Goal: Communication & Community: Answer question/provide support

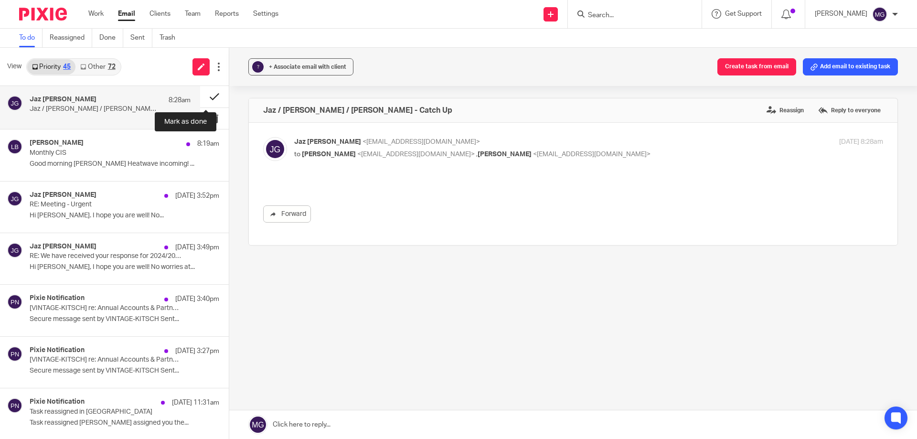
drag, startPoint x: 0, startPoint y: 0, endPoint x: 205, endPoint y: 97, distance: 227.2
click at [205, 97] on button at bounding box center [214, 97] width 29 height 22
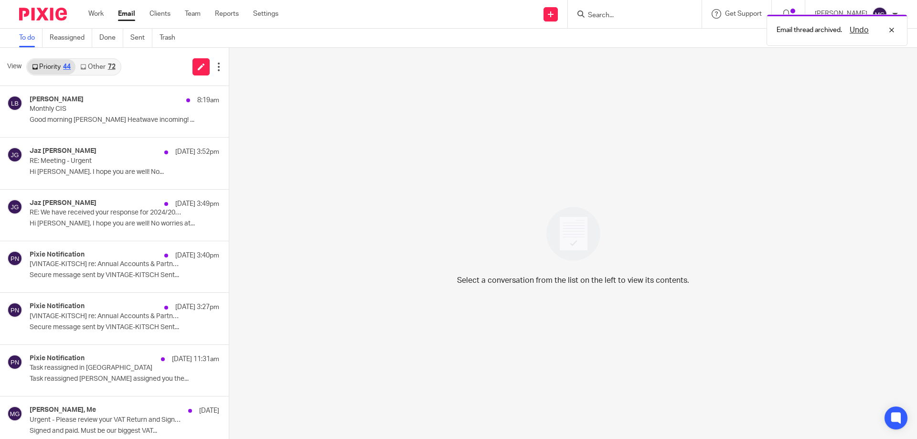
click at [106, 67] on link "Other 72" at bounding box center [97, 66] width 44 height 15
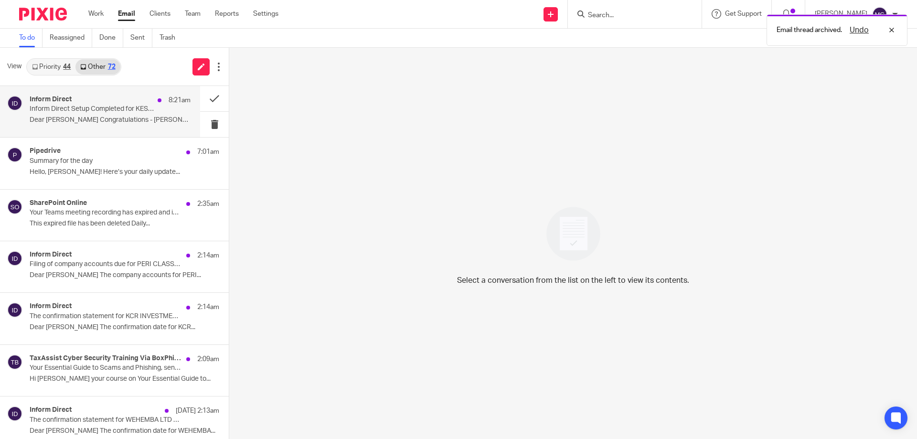
click at [79, 99] on div "Inform Direct 8:21am" at bounding box center [110, 101] width 161 height 10
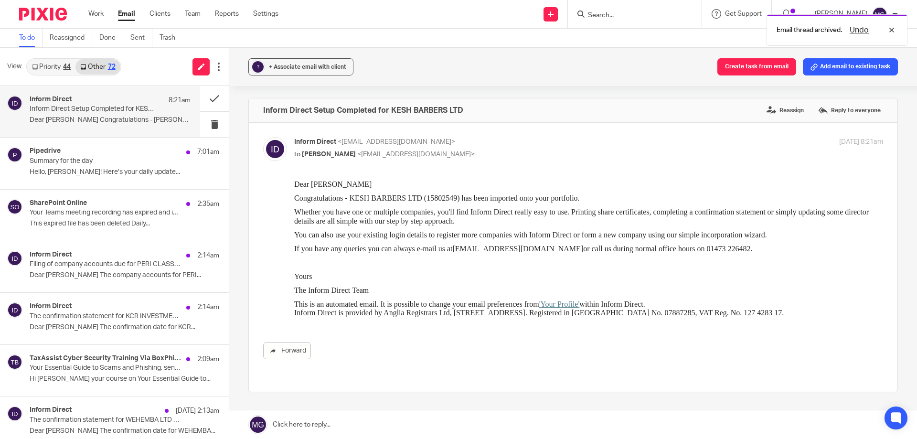
click at [46, 69] on link "Priority 44" at bounding box center [51, 66] width 48 height 15
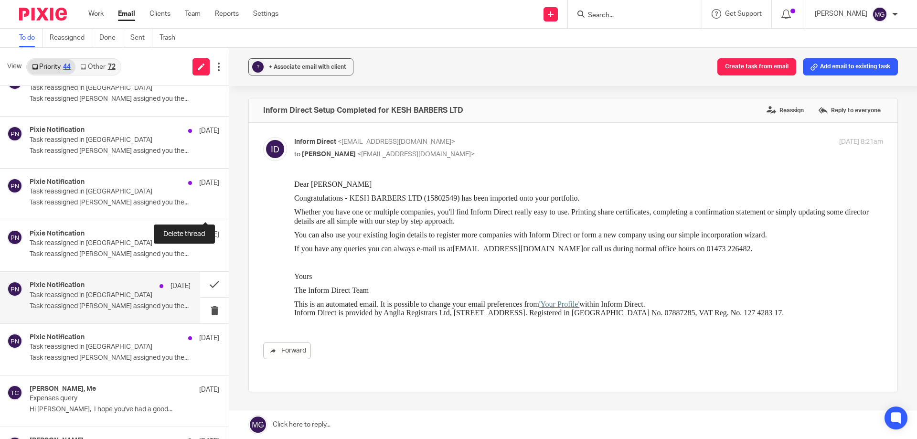
scroll to position [1626, 0]
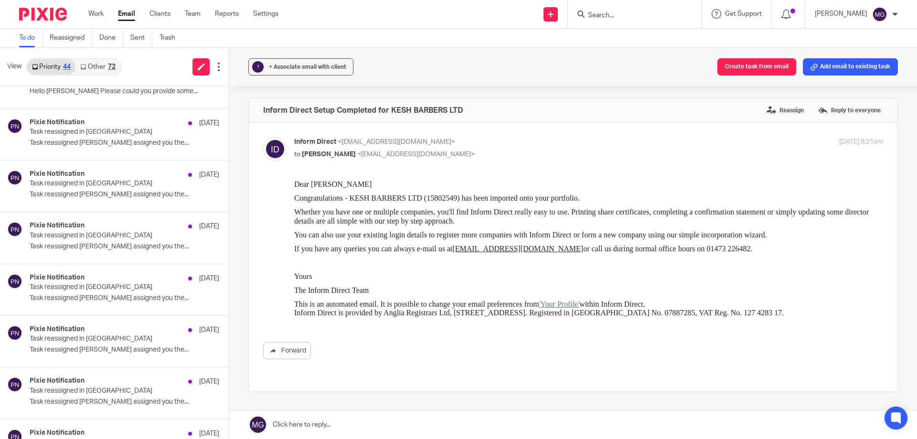
drag, startPoint x: 902, startPoint y: 132, endPoint x: 903, endPoint y: 108, distance: 23.9
click at [905, 110] on div "? + Associate email with client Create task from email Add email to existing ta…" at bounding box center [573, 243] width 688 height 391
click at [893, 126] on div "? + Associate email with client Create task from email Add email to existing ta…" at bounding box center [573, 243] width 688 height 391
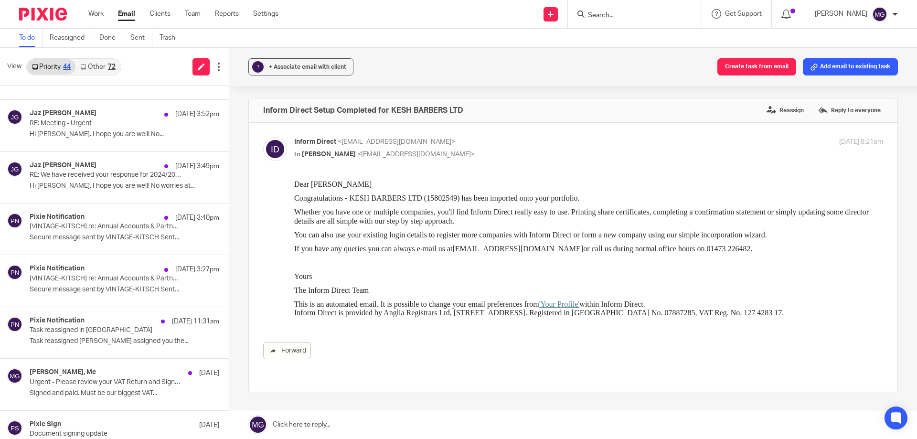
scroll to position [0, 0]
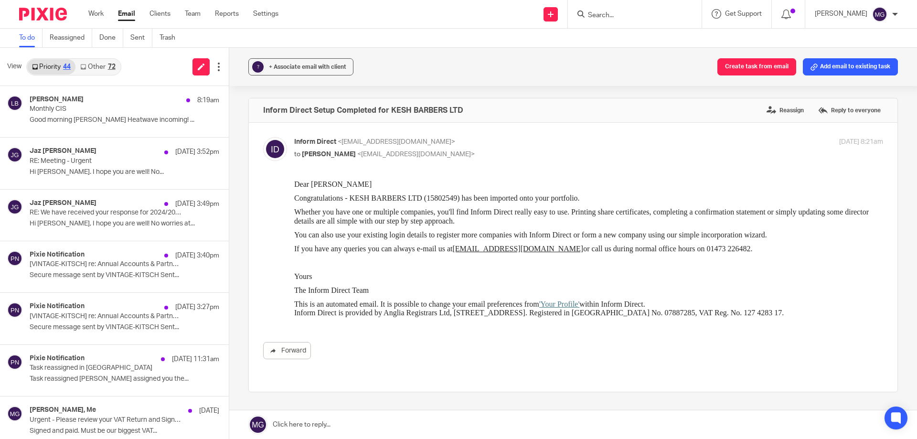
click at [93, 64] on link "Other 72" at bounding box center [97, 66] width 44 height 15
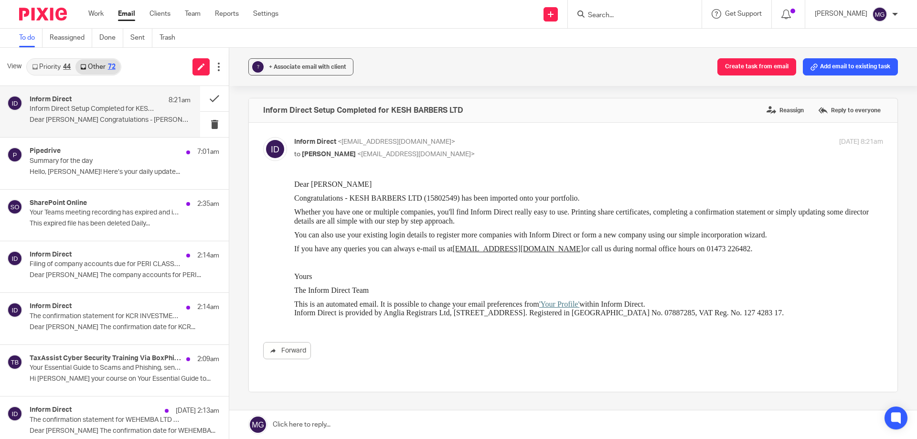
click at [48, 69] on link "Priority 44" at bounding box center [51, 66] width 48 height 15
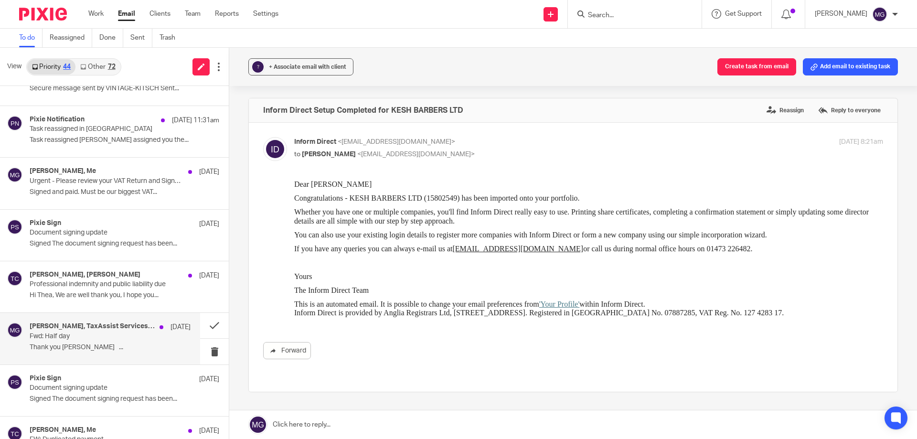
scroll to position [287, 0]
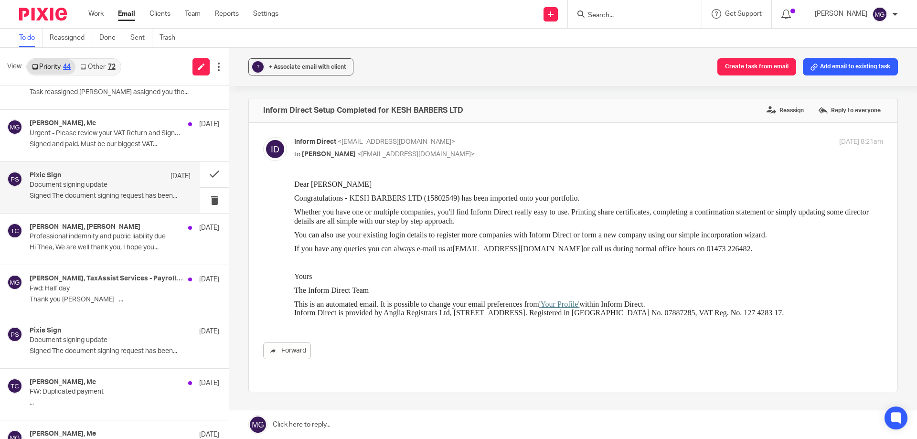
click at [129, 191] on div "Pixie Sign [DATE] Document signing update Signed The document signing request h…" at bounding box center [110, 188] width 161 height 32
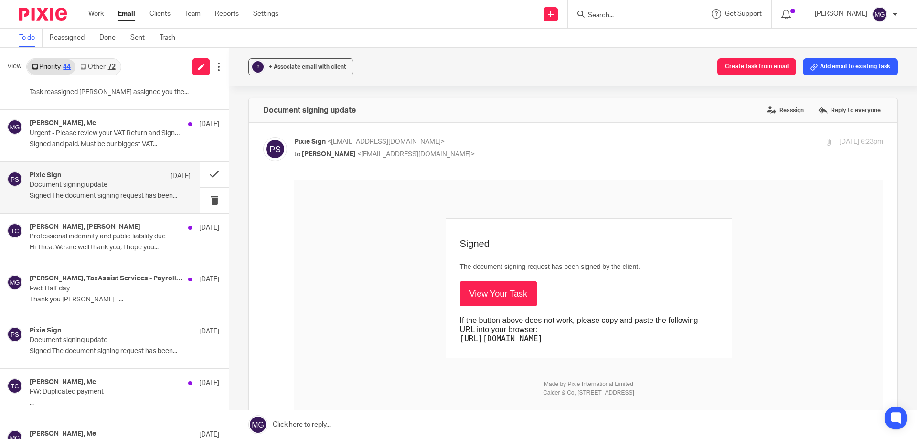
scroll to position [0, 0]
click at [469, 290] on link "View Your Task" at bounding box center [498, 293] width 77 height 25
click at [202, 172] on button at bounding box center [214, 174] width 29 height 25
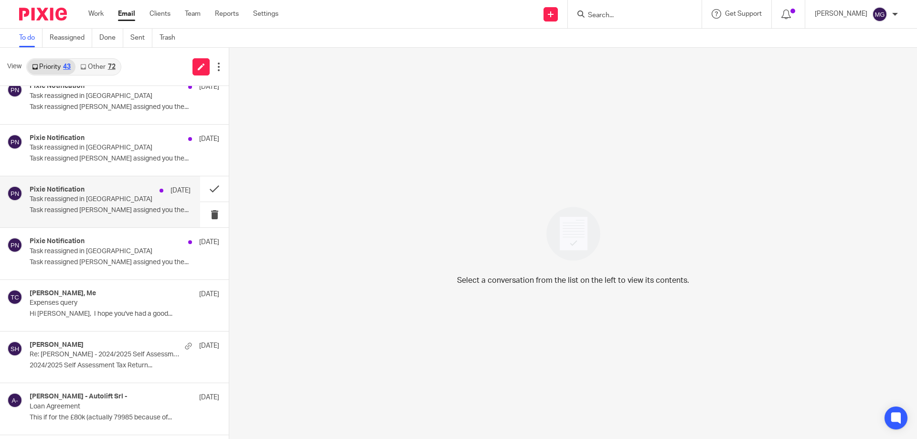
scroll to position [1813, 0]
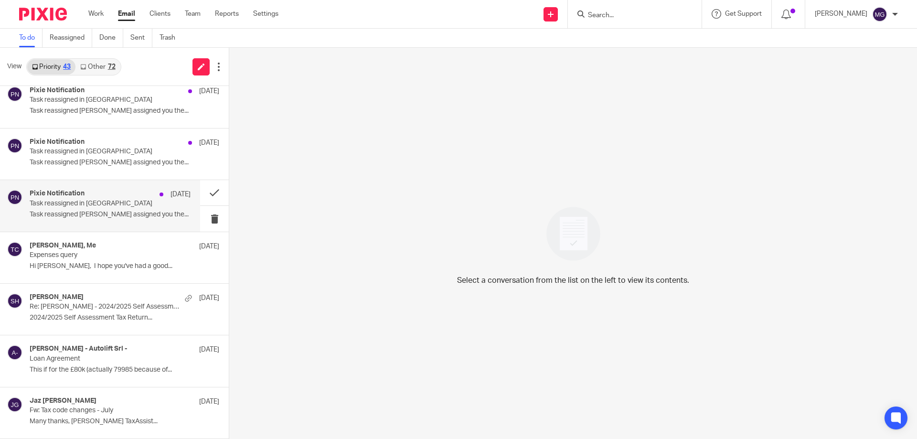
click at [70, 214] on p "Task reassigned [PERSON_NAME] assigned you the..." at bounding box center [110, 215] width 161 height 8
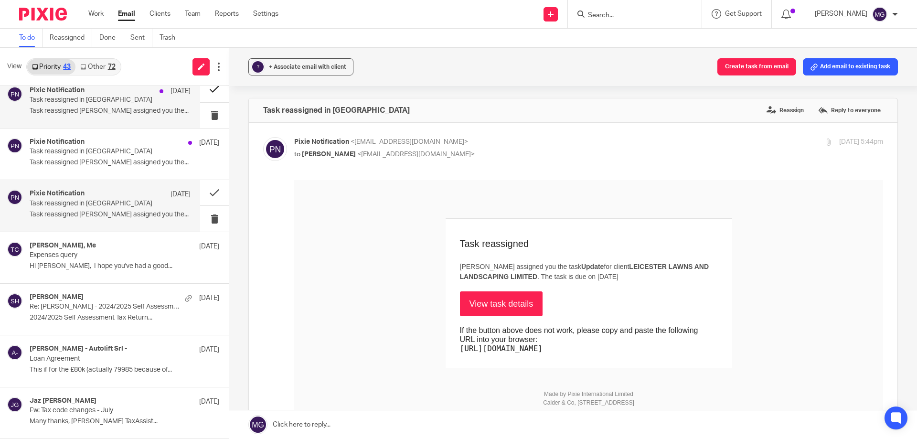
scroll to position [0, 0]
click at [212, 193] on button at bounding box center [214, 192] width 29 height 25
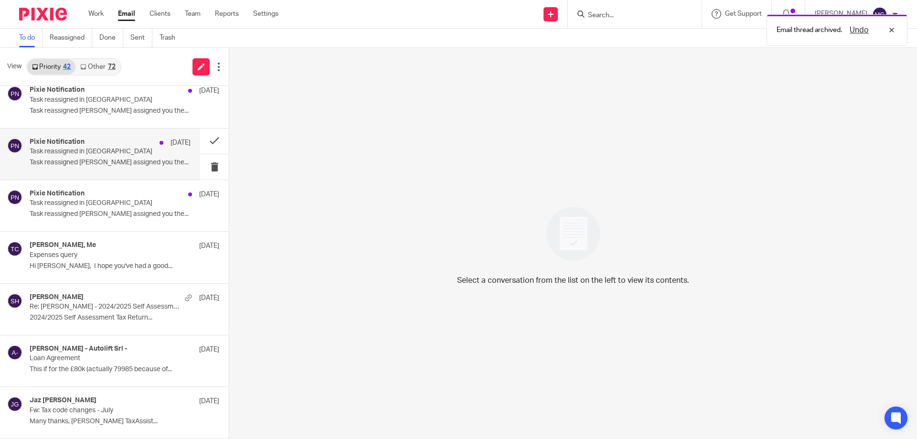
click at [104, 159] on p "Task reassigned [PERSON_NAME] assigned you the..." at bounding box center [110, 163] width 161 height 8
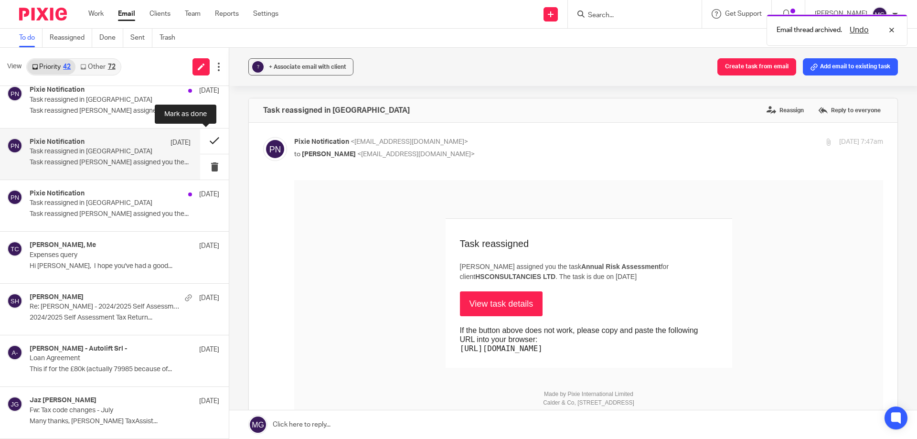
scroll to position [0, 0]
click at [202, 138] on button at bounding box center [214, 141] width 29 height 25
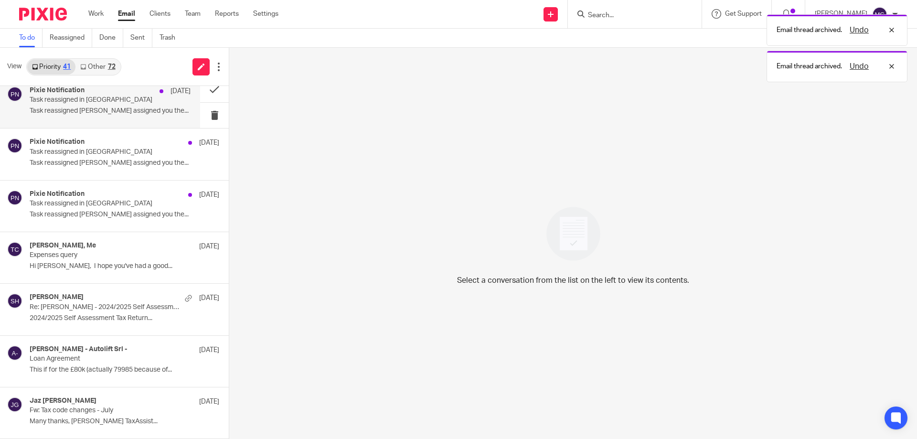
scroll to position [1710, 0]
click at [122, 117] on div "Pixie Notification [DATE] Task reassigned in Pixie Task reassigned [PERSON_NAME…" at bounding box center [110, 102] width 161 height 32
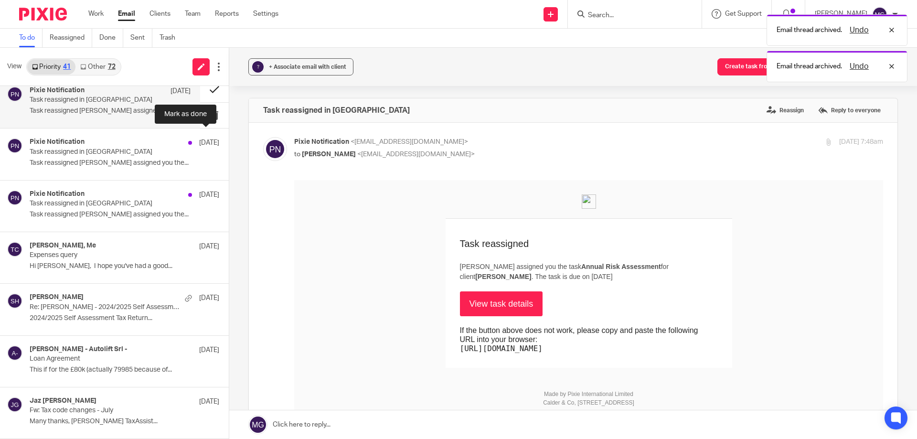
scroll to position [1662, 0]
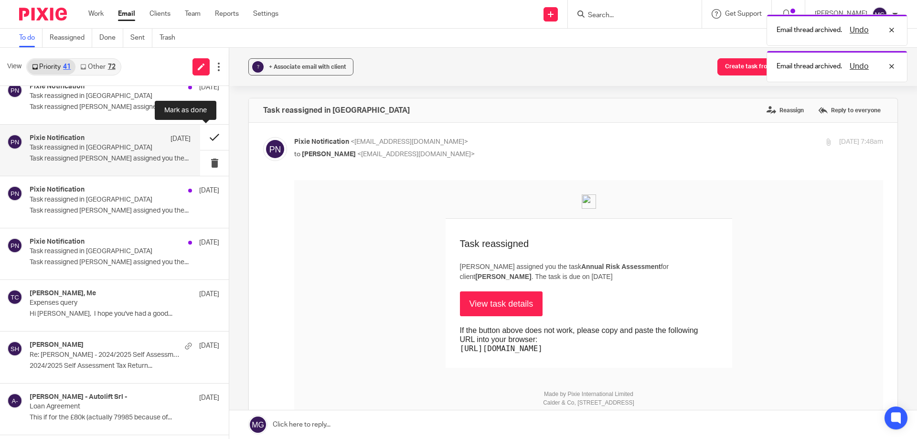
click at [214, 136] on button at bounding box center [214, 137] width 29 height 25
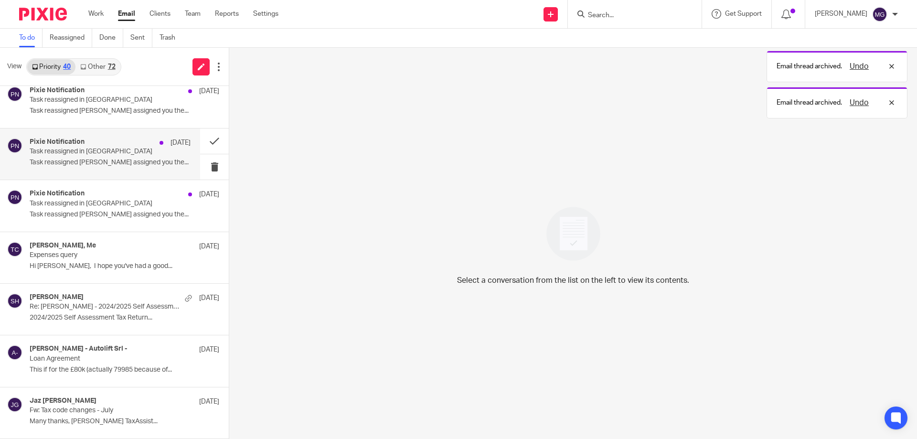
scroll to position [1658, 0]
click at [112, 158] on div "Pixie Notification [DATE] Task reassigned in Pixie Task reassigned [PERSON_NAME…" at bounding box center [110, 154] width 161 height 32
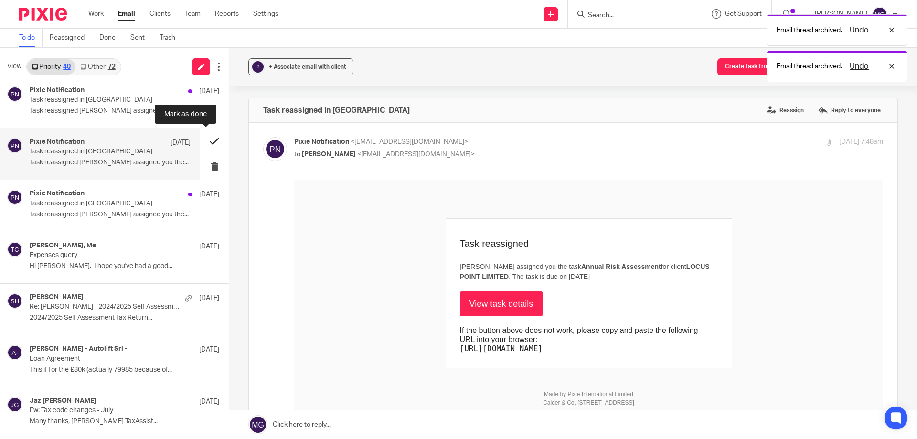
scroll to position [0, 0]
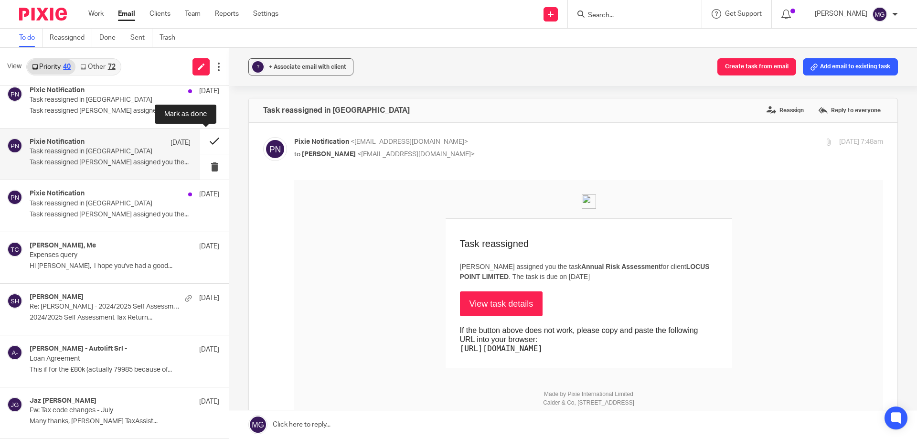
click at [206, 138] on button at bounding box center [214, 141] width 29 height 25
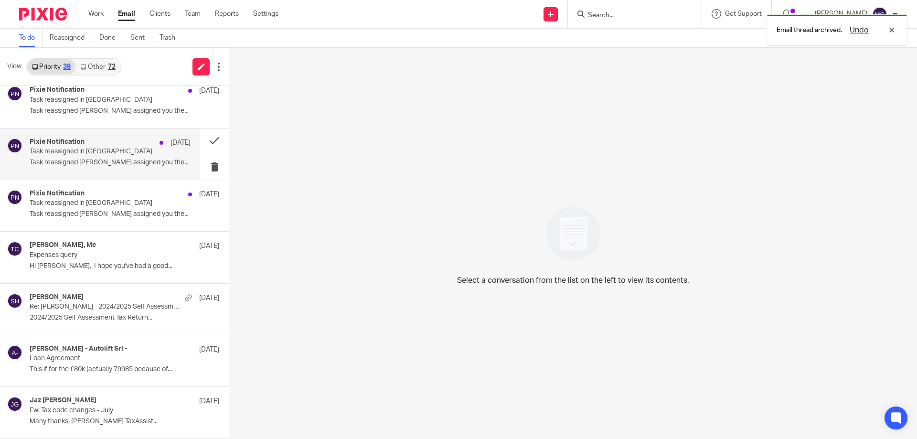
scroll to position [1606, 0]
click at [143, 151] on p "Task reassigned in [GEOGRAPHIC_DATA]" at bounding box center [94, 152] width 129 height 8
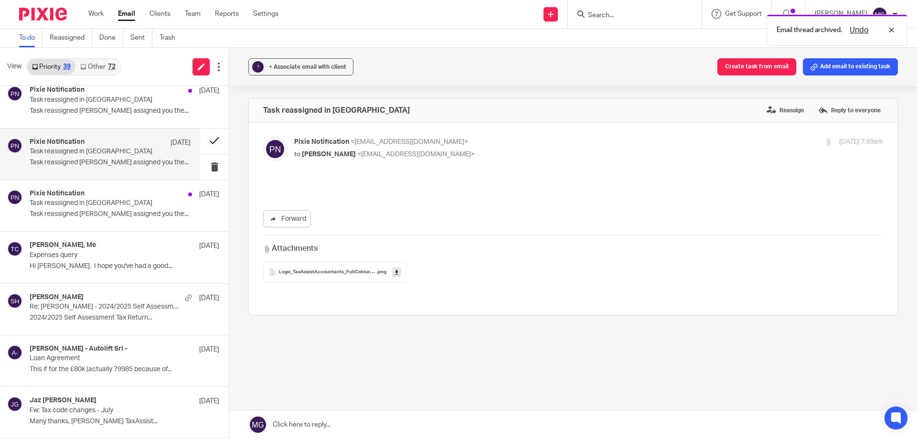
scroll to position [0, 0]
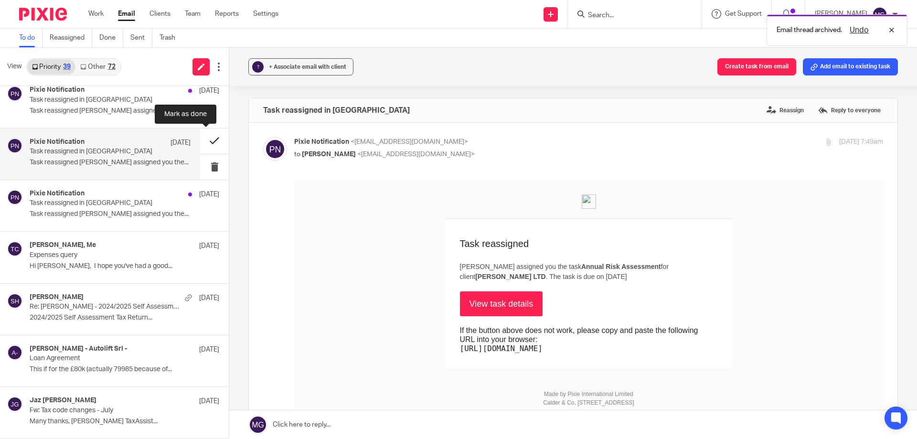
click at [200, 140] on button at bounding box center [214, 141] width 29 height 25
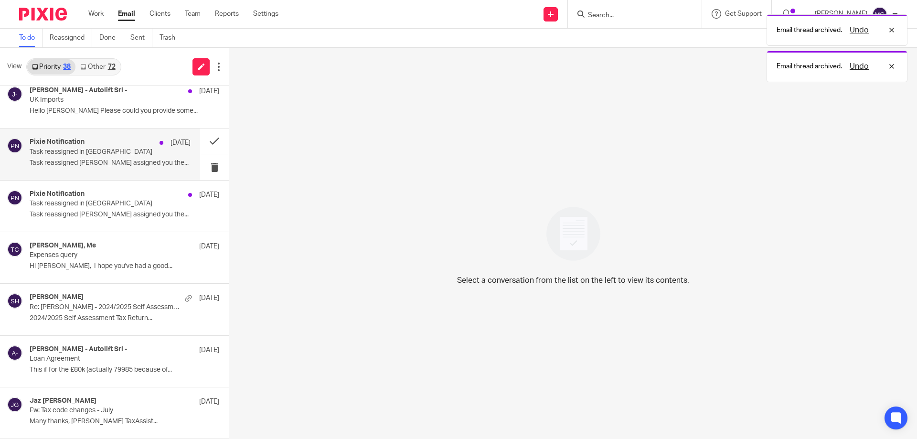
scroll to position [1554, 0]
click at [142, 147] on div "Pixie Notification [DATE]" at bounding box center [110, 143] width 161 height 10
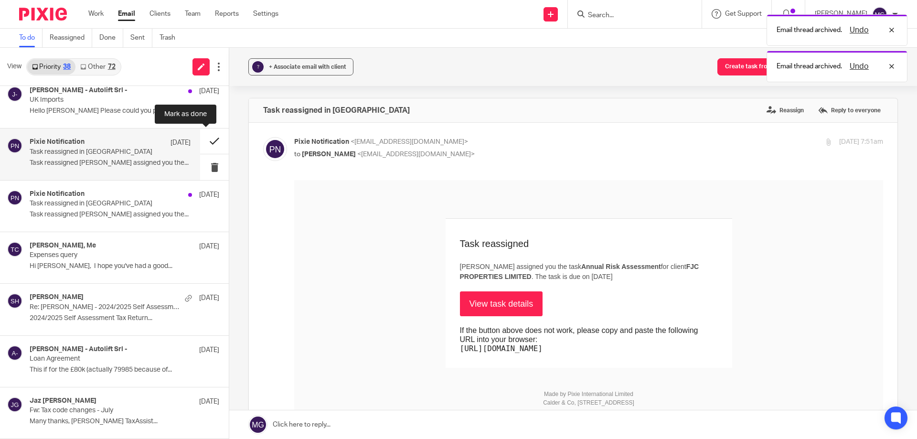
scroll to position [0, 0]
click at [204, 143] on button at bounding box center [214, 141] width 29 height 25
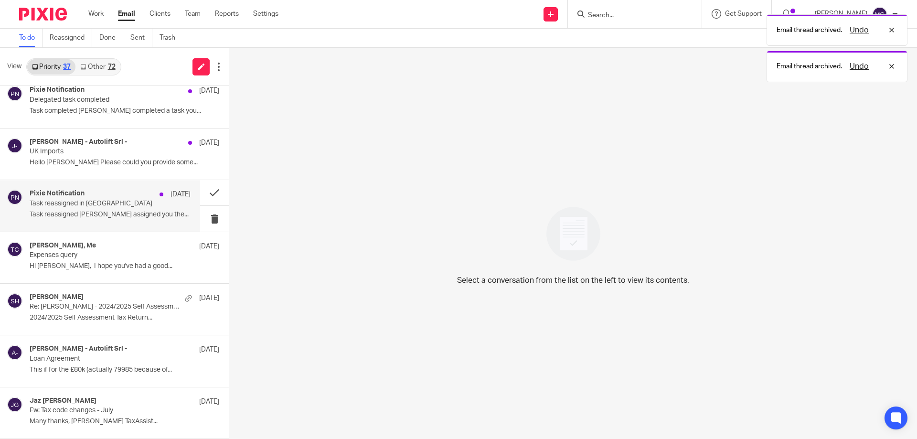
scroll to position [1503, 0]
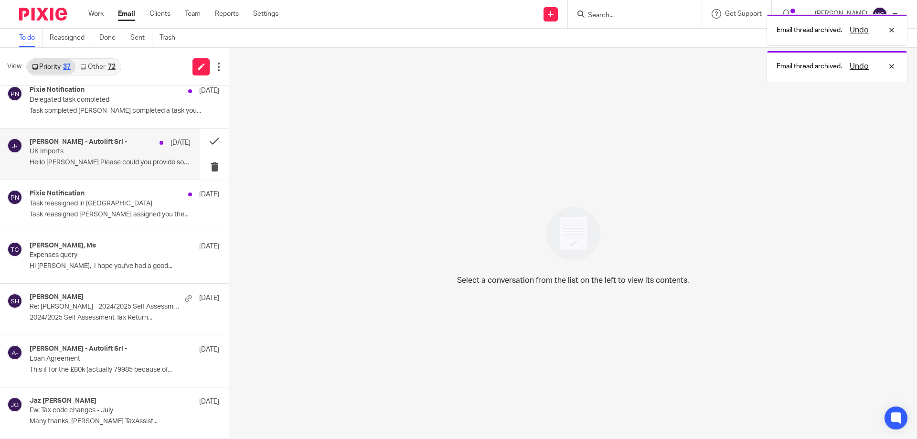
click at [76, 164] on p "Hello [PERSON_NAME] Please could you provide some..." at bounding box center [110, 163] width 161 height 8
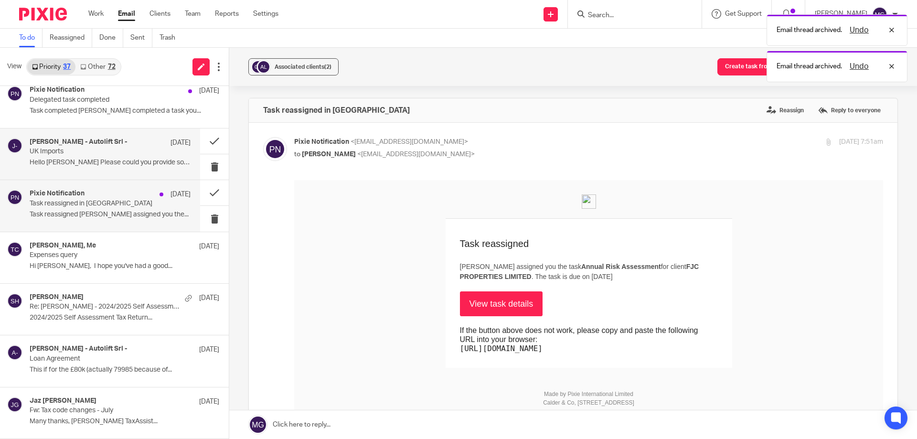
click at [108, 185] on div "Pixie Notification [DATE] Task reassigned in Pixie Task reassigned [PERSON_NAME…" at bounding box center [100, 205] width 200 height 51
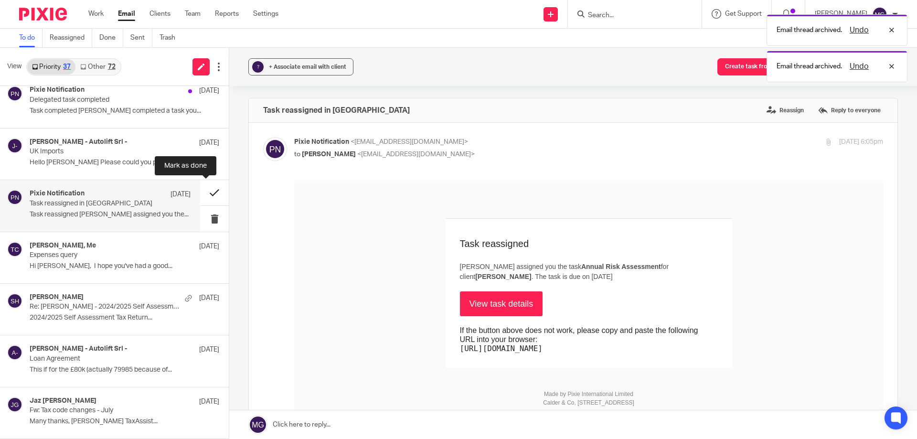
scroll to position [0, 0]
click at [202, 188] on button at bounding box center [214, 192] width 29 height 25
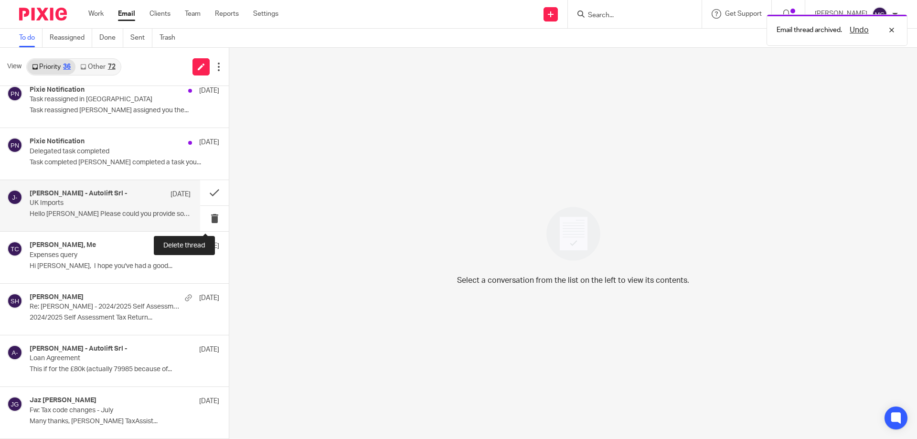
scroll to position [1451, 0]
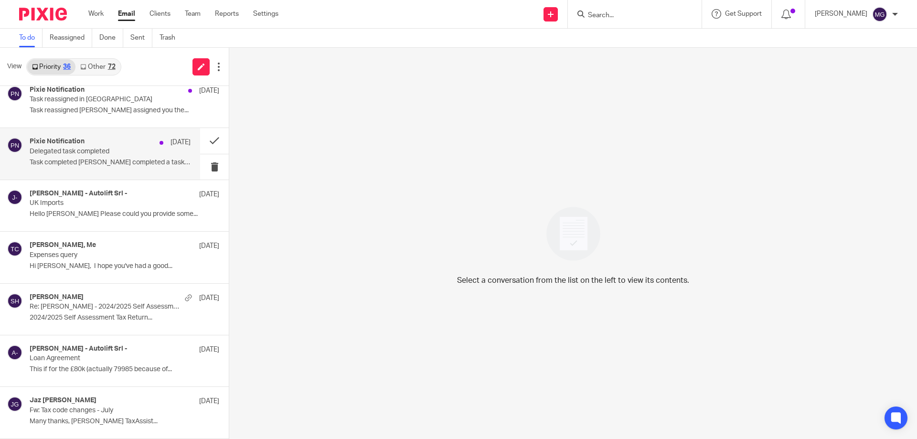
click at [99, 152] on p "Delegated task completed" at bounding box center [94, 152] width 129 height 8
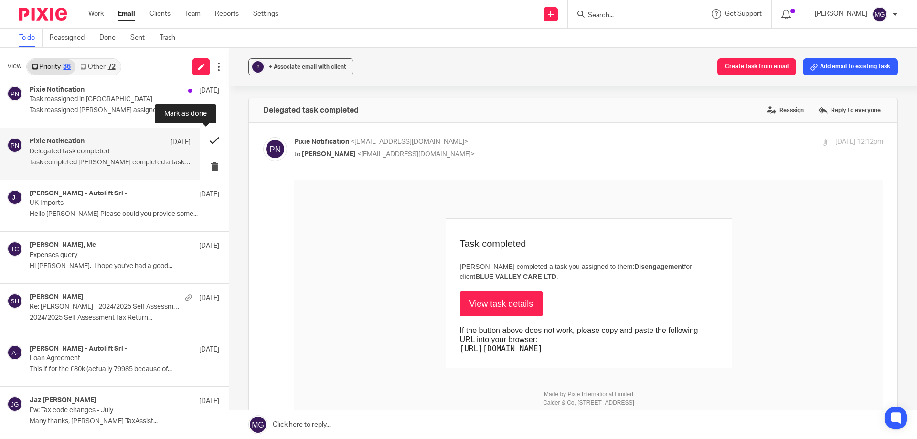
scroll to position [0, 0]
click at [205, 139] on button at bounding box center [214, 140] width 29 height 25
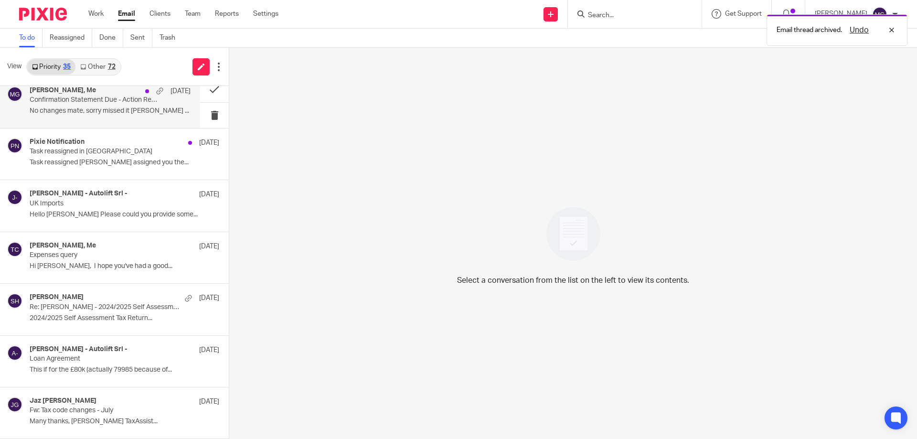
scroll to position [1351, 0]
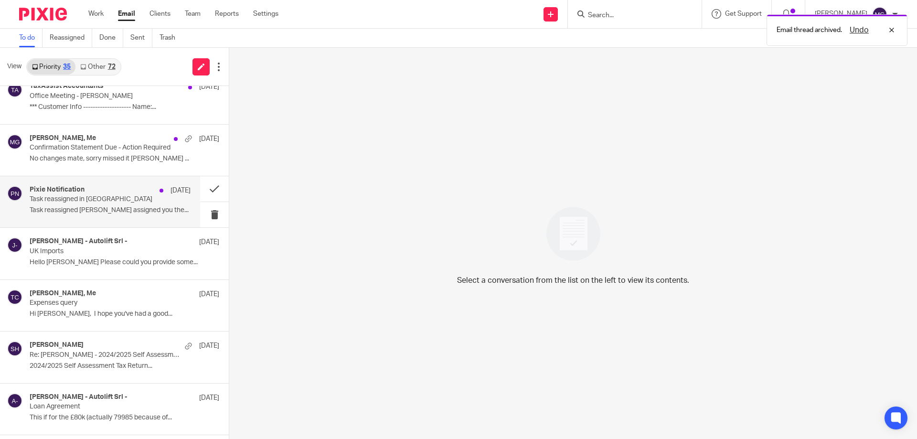
click at [117, 198] on p "Task reassigned in [GEOGRAPHIC_DATA]" at bounding box center [94, 199] width 129 height 8
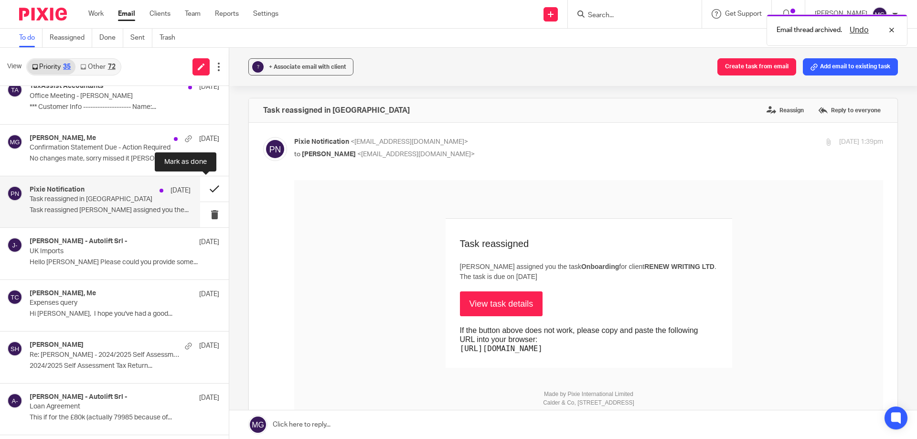
scroll to position [0, 0]
click at [209, 184] on button at bounding box center [214, 188] width 29 height 25
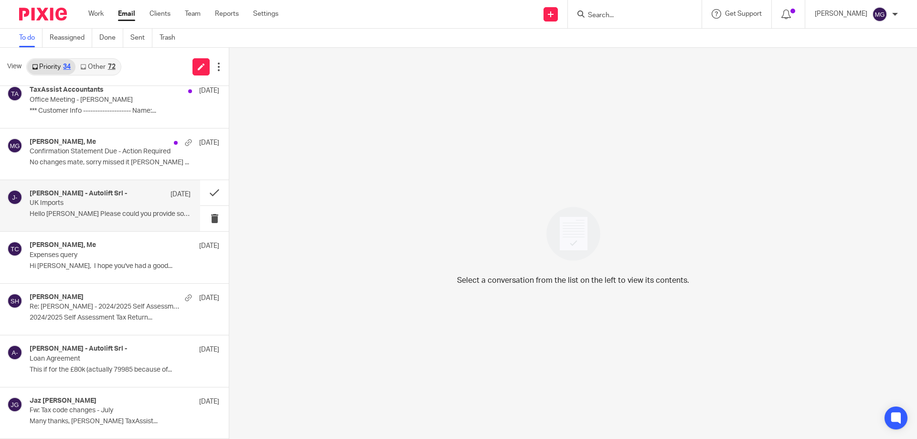
scroll to position [1300, 0]
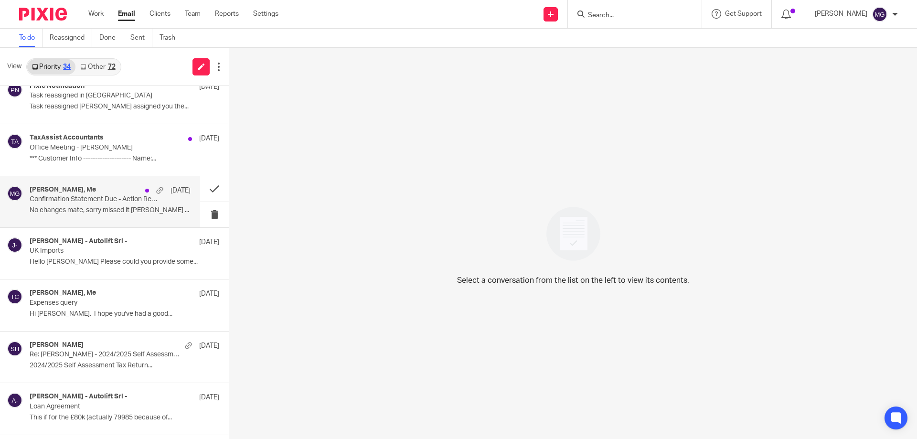
click at [118, 208] on p "No changes mate, sorry missed it [PERSON_NAME] ..." at bounding box center [110, 210] width 161 height 8
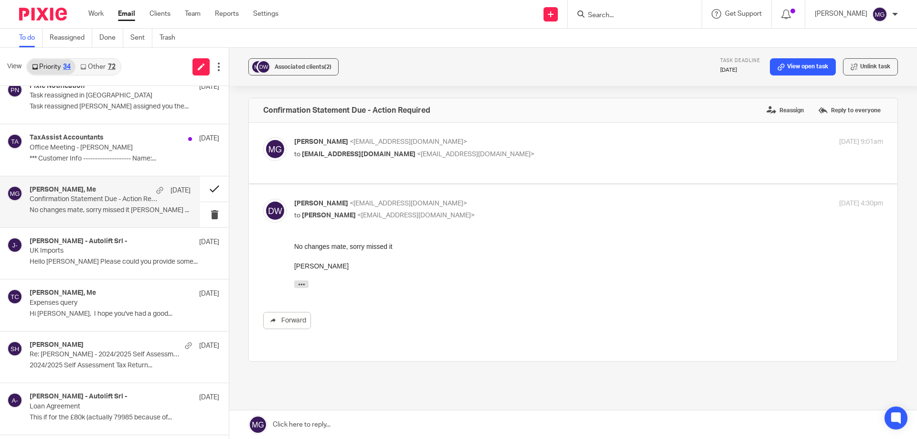
scroll to position [0, 0]
click at [131, 160] on p "*** Customer Info -------------------- Name:..." at bounding box center [110, 159] width 161 height 8
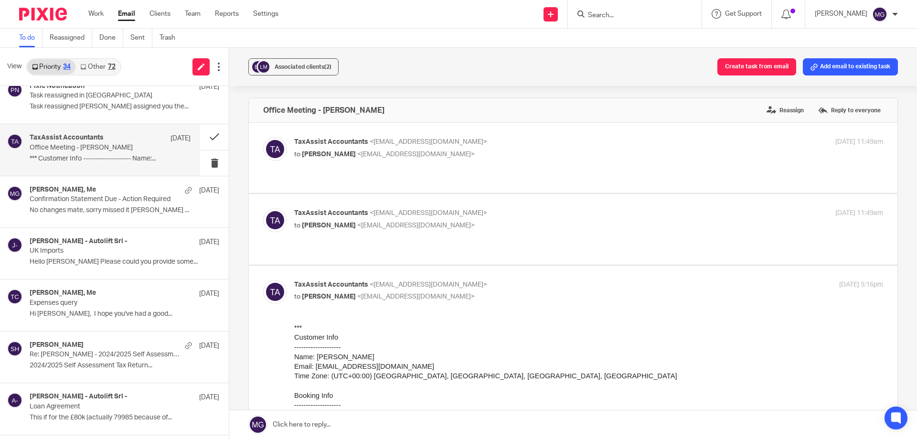
scroll to position [48, 0]
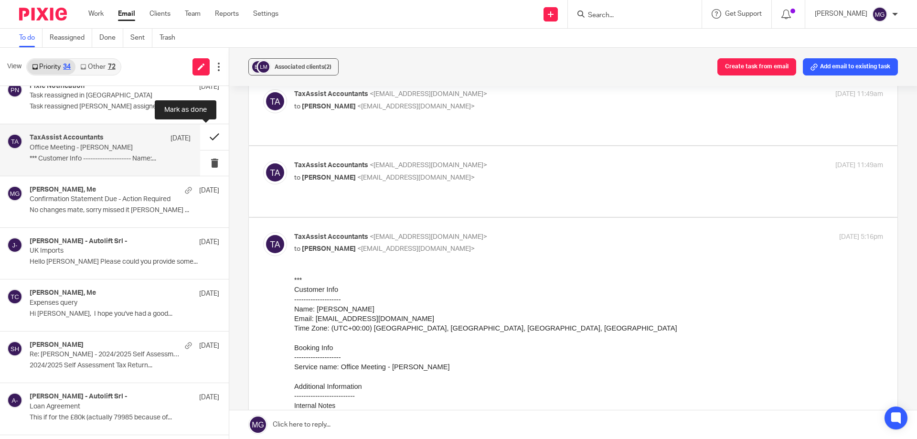
click at [214, 133] on button at bounding box center [214, 136] width 29 height 25
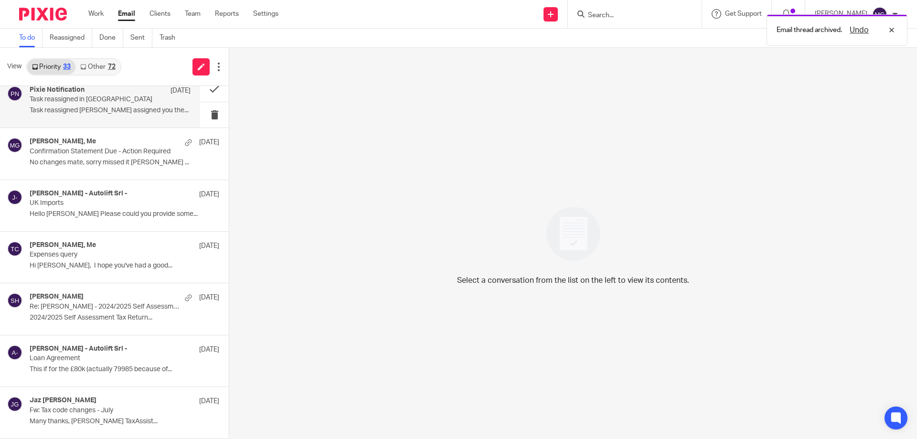
scroll to position [1248, 0]
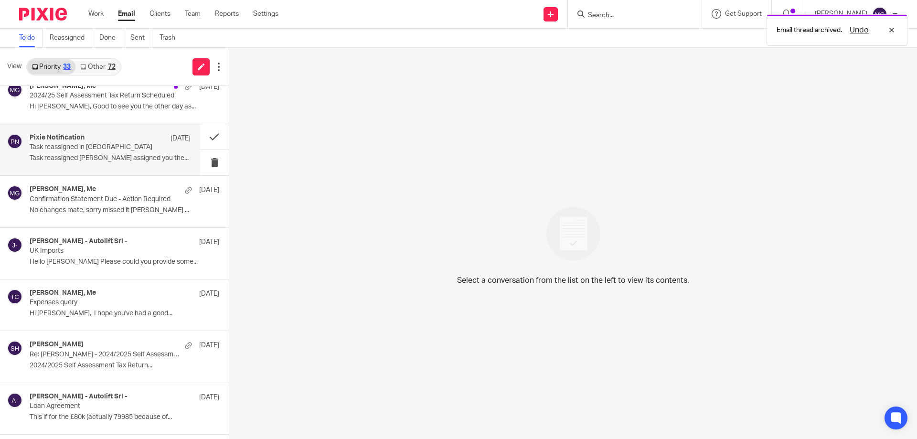
click at [98, 161] on p "Task reassigned [PERSON_NAME] assigned you the..." at bounding box center [110, 158] width 161 height 8
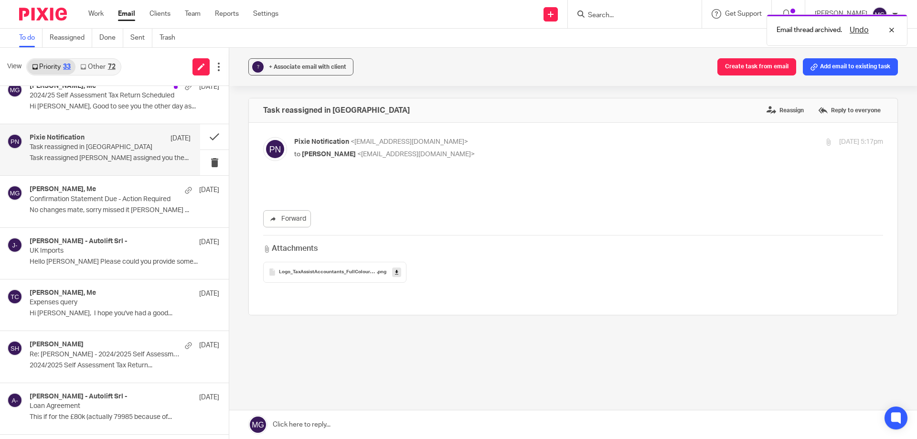
scroll to position [0, 0]
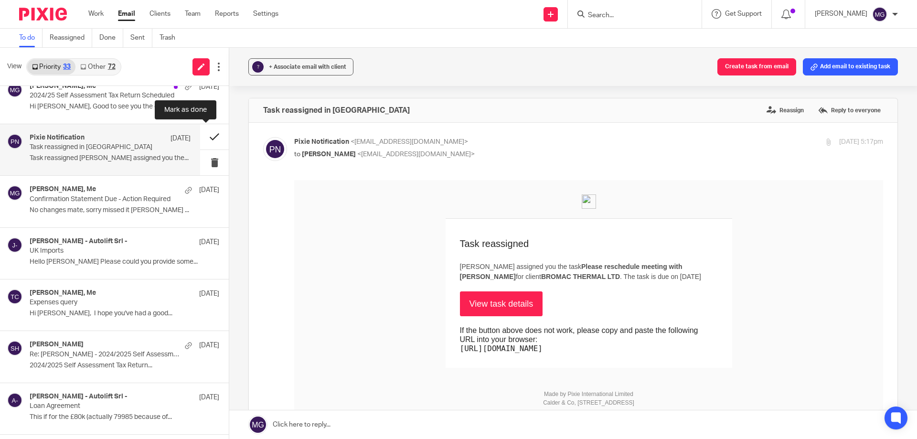
click at [205, 137] on button at bounding box center [214, 136] width 29 height 25
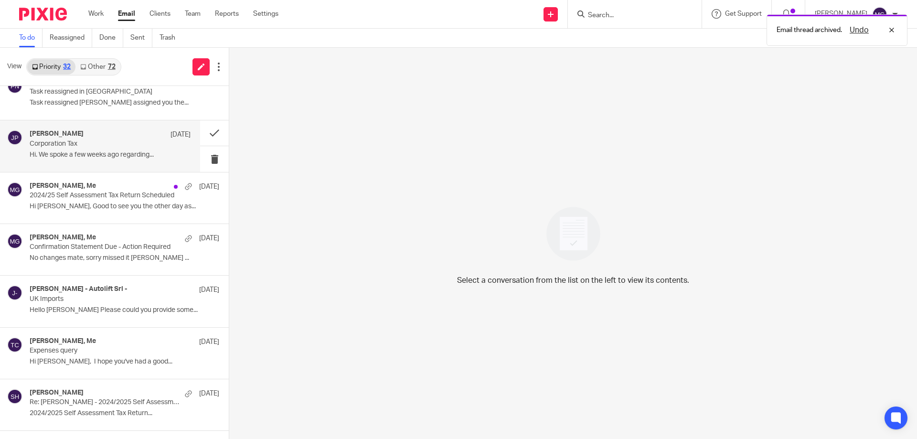
scroll to position [1100, 0]
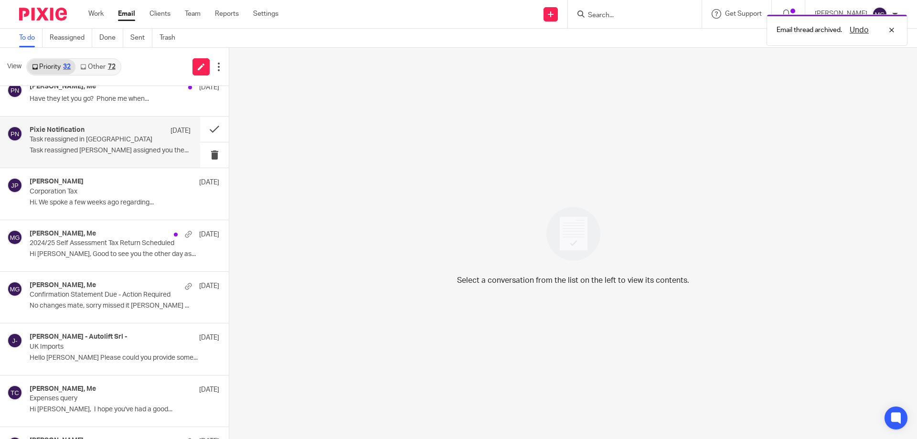
click at [100, 144] on p "Task reassigned in [GEOGRAPHIC_DATA]" at bounding box center [94, 140] width 129 height 8
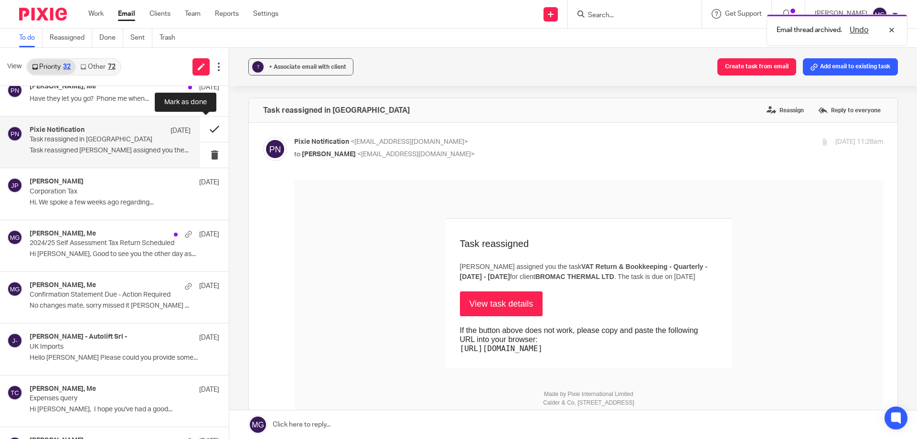
scroll to position [0, 0]
click at [205, 126] on button at bounding box center [214, 129] width 29 height 25
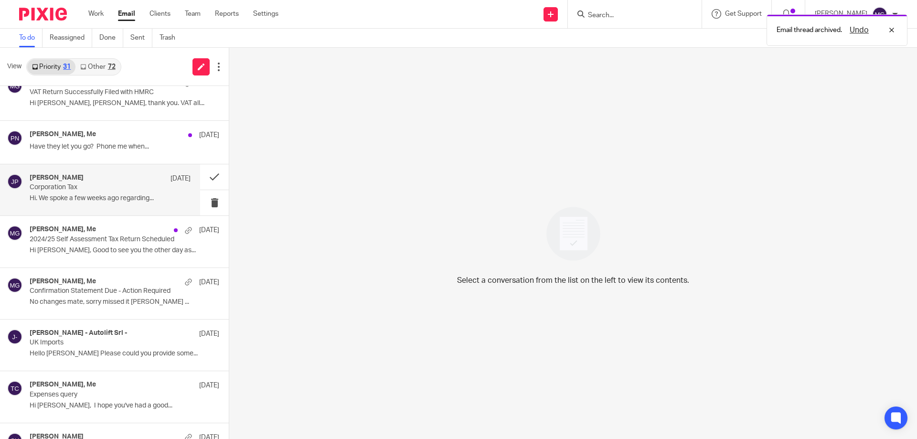
scroll to position [1005, 0]
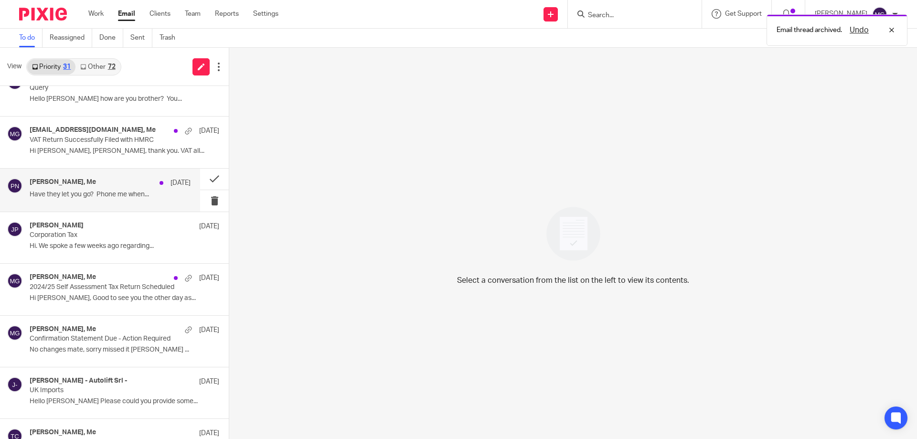
click at [102, 188] on div "[PERSON_NAME], Me [DATE] Have they let you go? Phone me when..." at bounding box center [110, 190] width 161 height 24
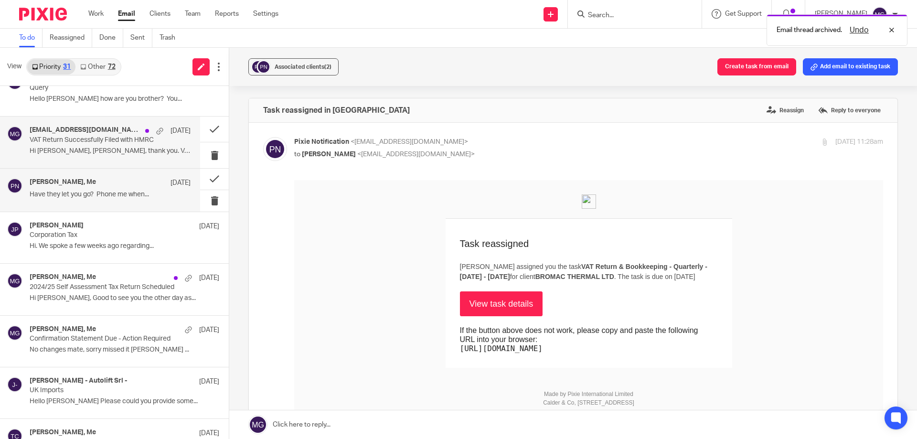
click at [98, 152] on p "Hi [PERSON_NAME], [PERSON_NAME], thank you. VAT all..." at bounding box center [110, 151] width 161 height 8
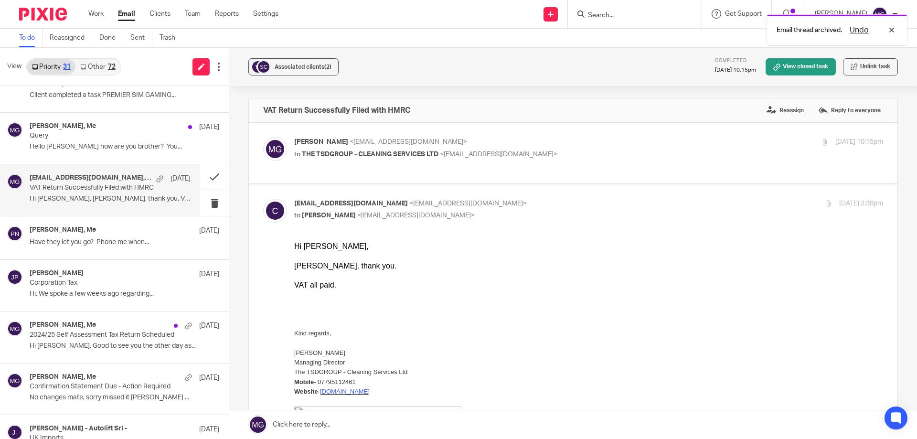
scroll to position [909, 0]
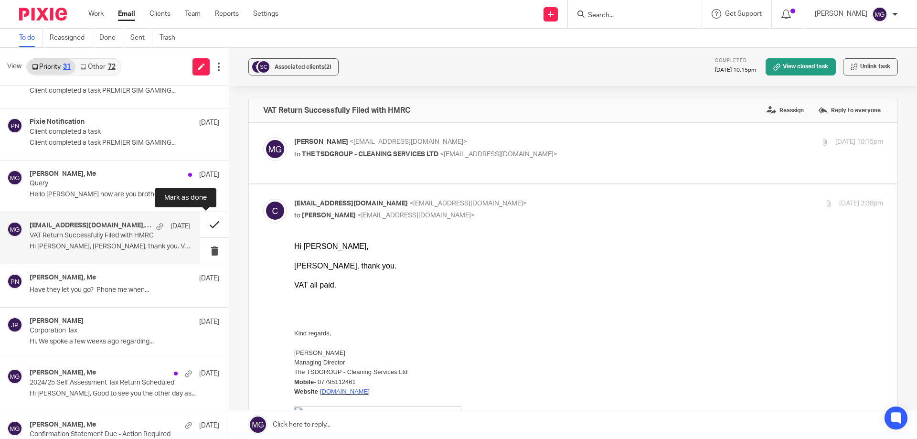
click at [207, 224] on button at bounding box center [214, 224] width 29 height 25
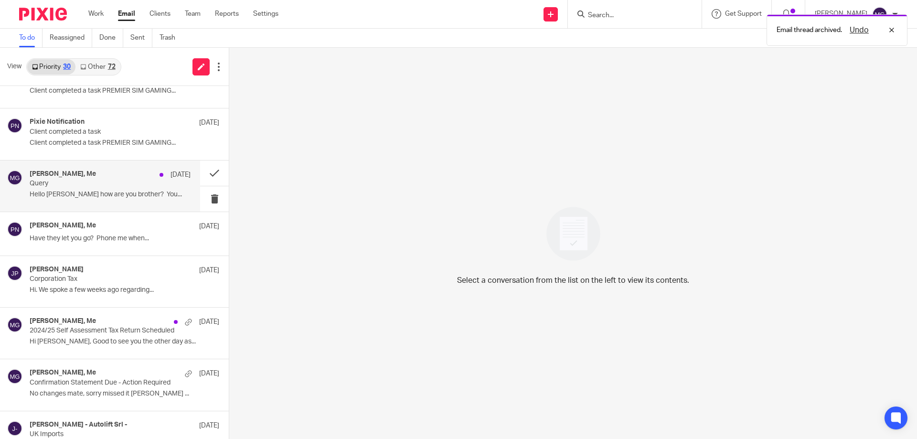
click at [83, 190] on div "[PERSON_NAME], Me [DATE] Query Hello [PERSON_NAME] how are you brother? You..." at bounding box center [110, 186] width 161 height 32
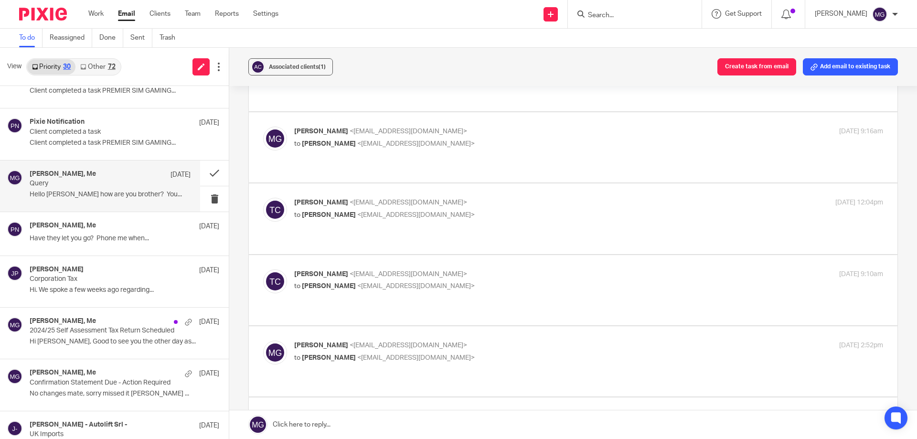
scroll to position [861, 0]
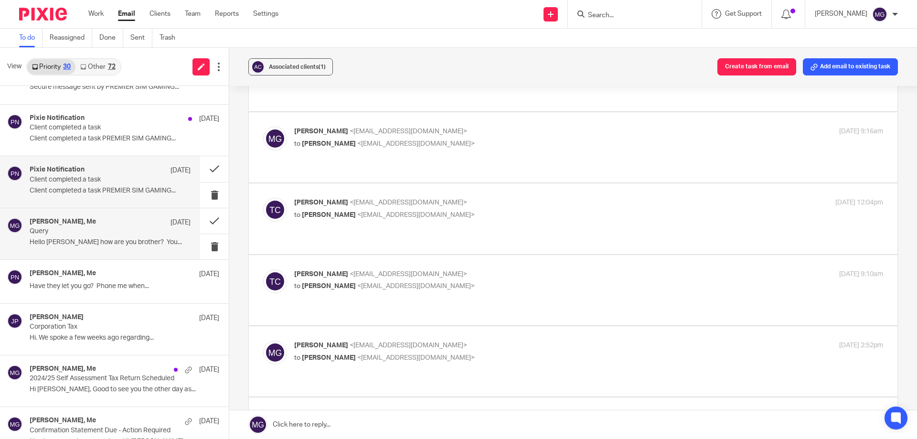
click at [110, 184] on div "Pixie Notification [DATE] Client completed a task Client completed a task PREMI…" at bounding box center [110, 182] width 161 height 32
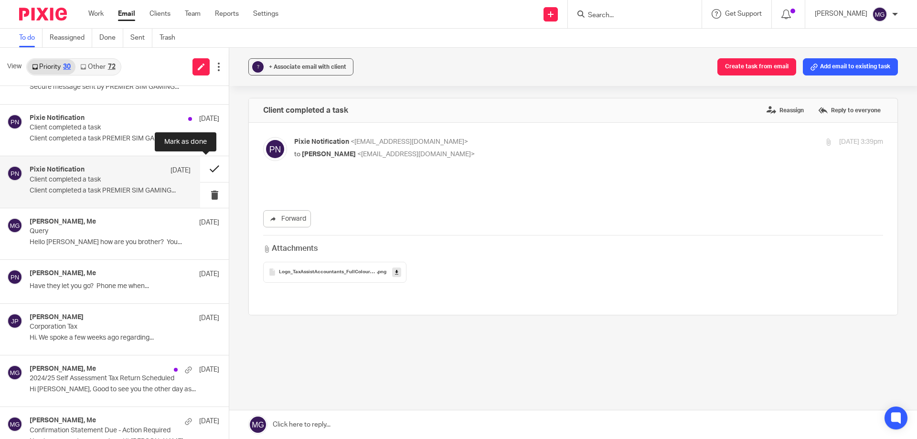
scroll to position [0, 0]
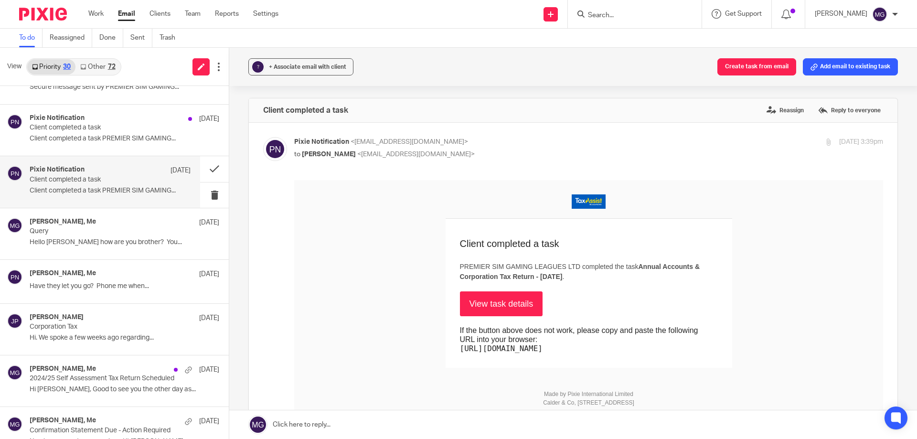
click at [471, 299] on link "View task details" at bounding box center [501, 303] width 83 height 25
click at [209, 165] on button at bounding box center [214, 168] width 29 height 25
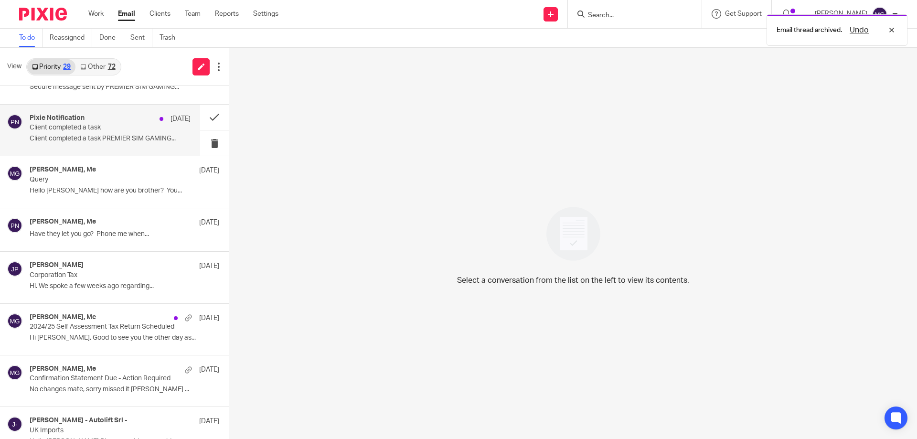
click at [120, 140] on p "Client completed a task PREMIER SIM GAMING..." at bounding box center [110, 139] width 161 height 8
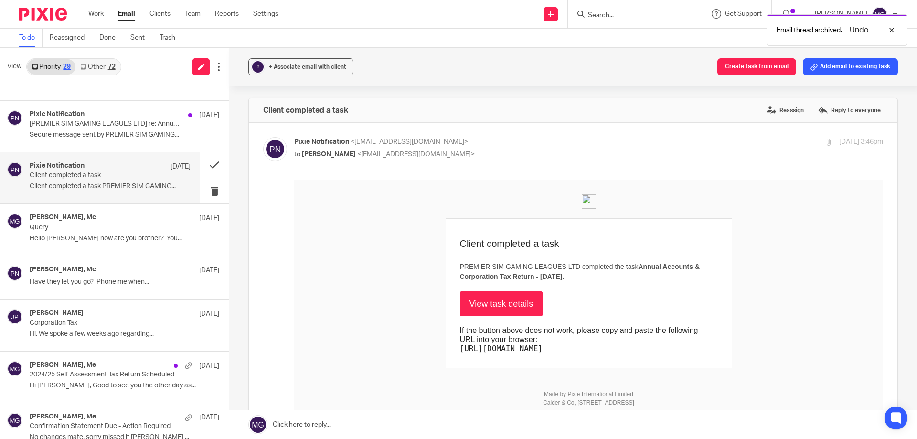
scroll to position [766, 0]
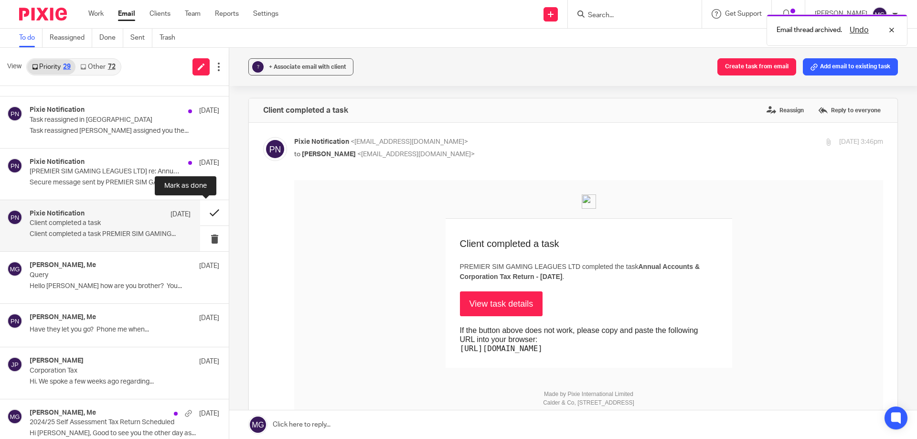
click at [208, 212] on button at bounding box center [214, 212] width 29 height 25
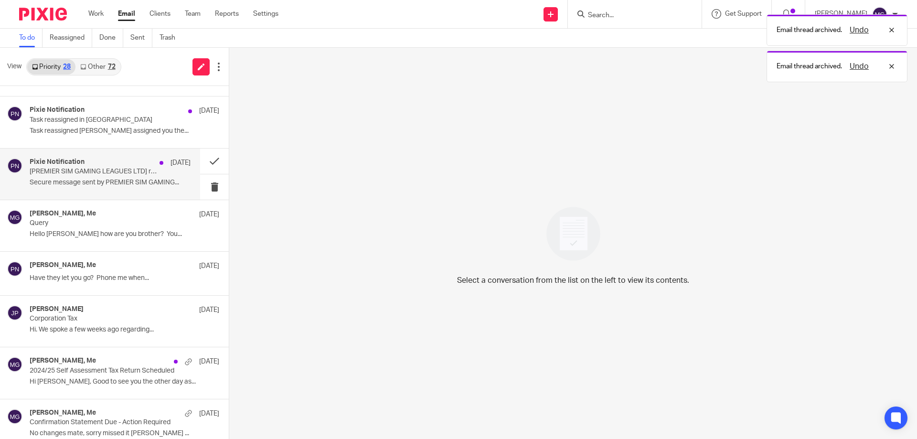
click at [89, 178] on div "Pixie Notification [DATE] [PREMIER SIM GAMING LEAGUES LTD] re: Annual Accounts …" at bounding box center [110, 174] width 161 height 32
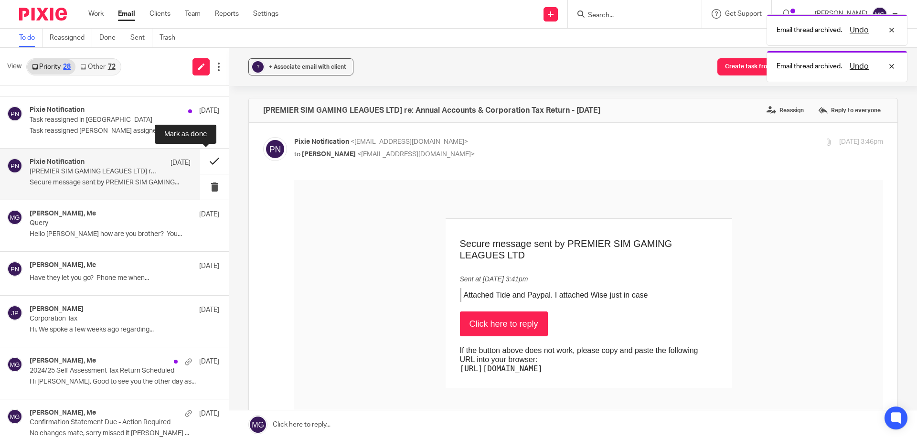
scroll to position [0, 0]
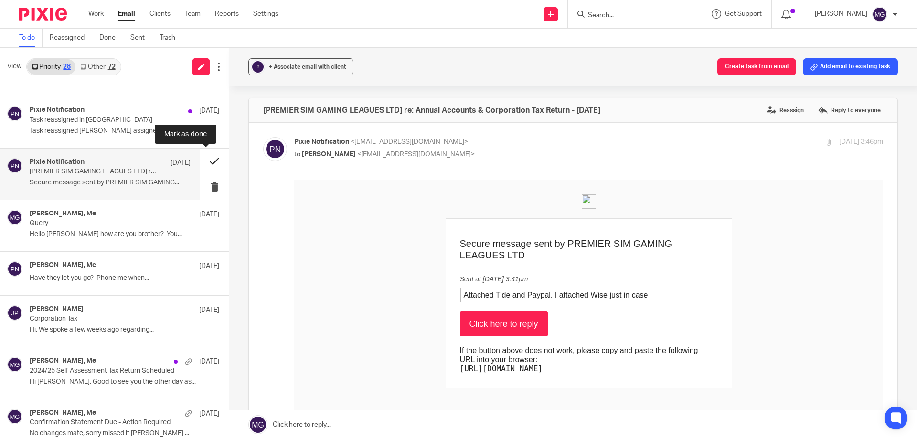
click at [219, 161] on button at bounding box center [214, 161] width 29 height 25
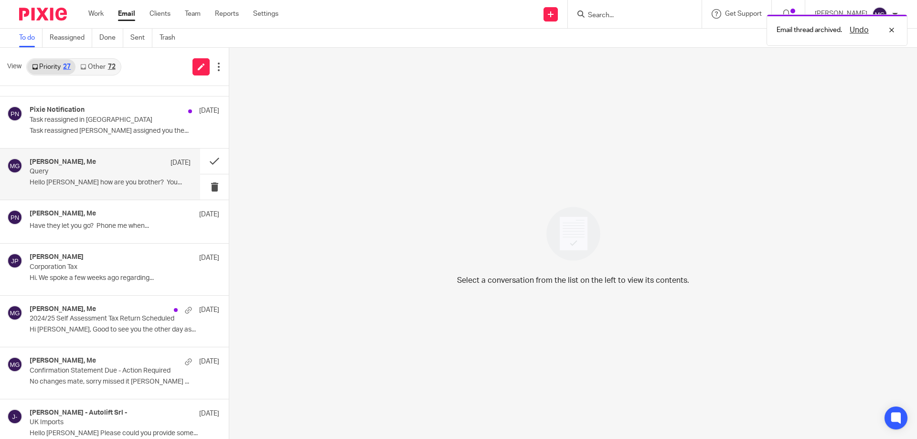
scroll to position [718, 0]
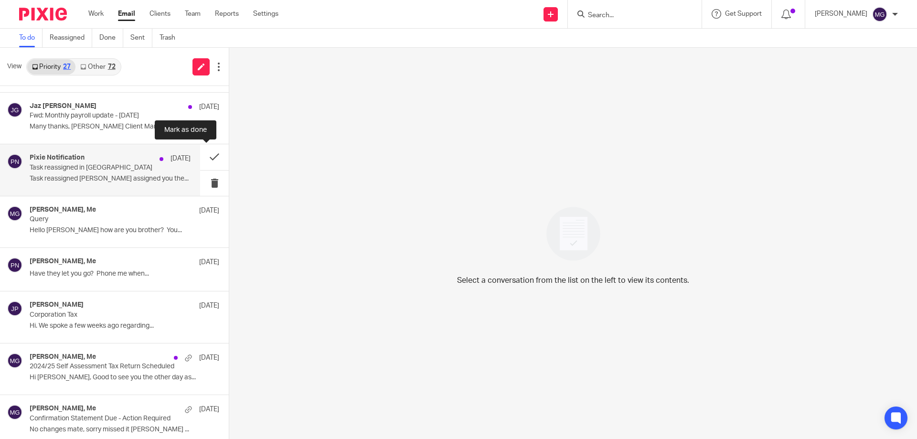
click at [100, 170] on p "Task reassigned in [GEOGRAPHIC_DATA]" at bounding box center [94, 168] width 129 height 8
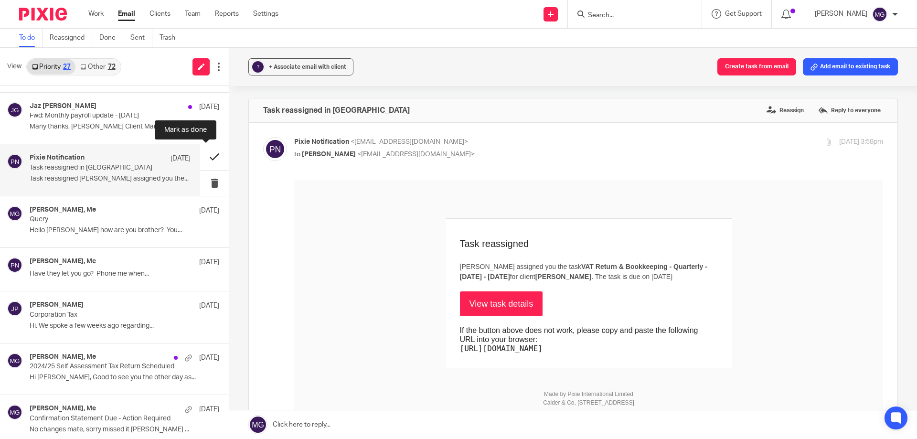
scroll to position [0, 0]
click at [213, 156] on button at bounding box center [214, 156] width 29 height 25
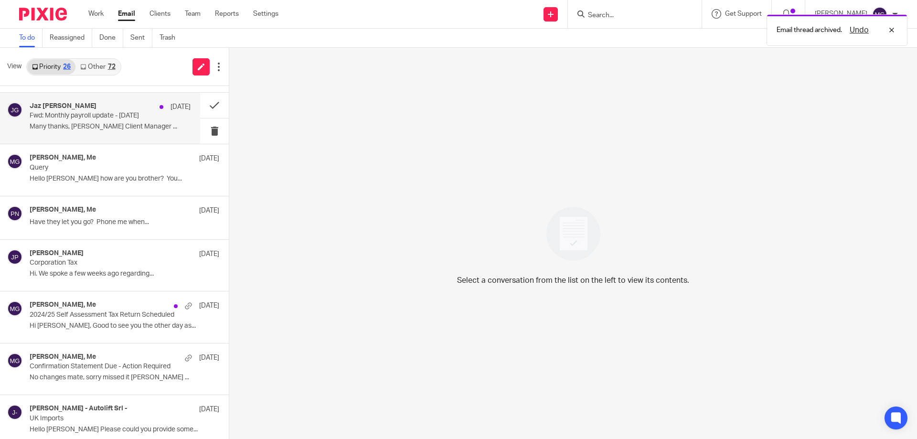
click at [83, 115] on p "Fwd: Monthly payroll update - [DATE]" at bounding box center [94, 116] width 129 height 8
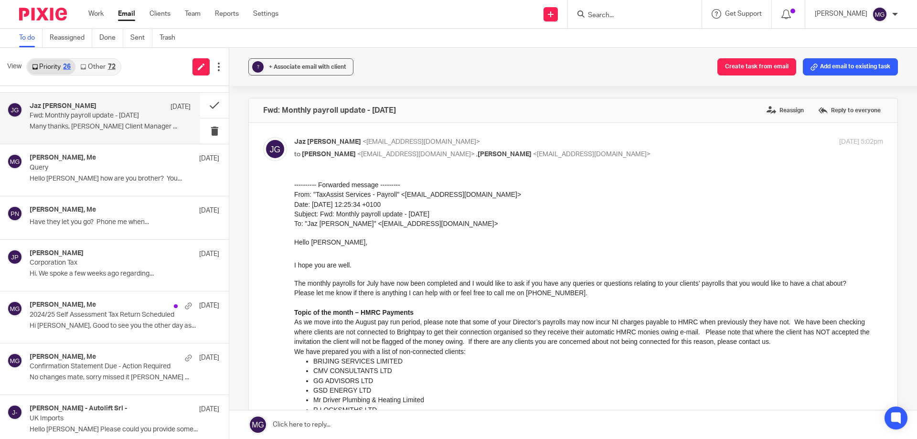
scroll to position [670, 0]
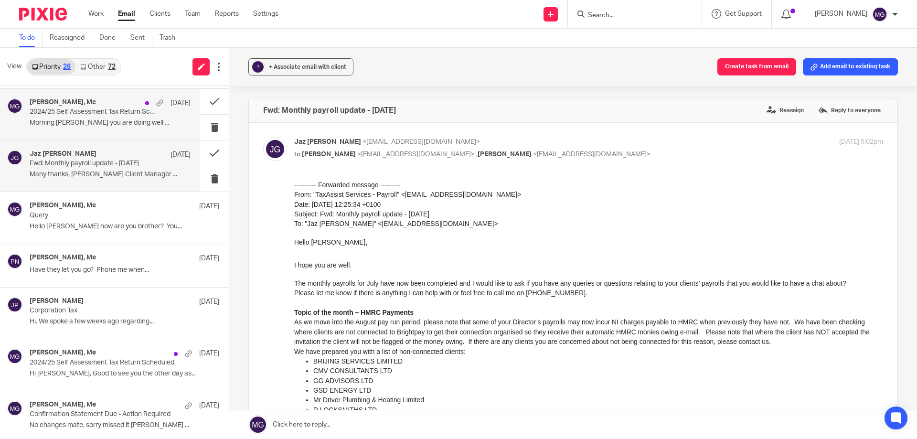
click at [108, 133] on div "[PERSON_NAME], Me [DATE]/25 Self Assessment Tax Return Scheduled Morning Mason,…" at bounding box center [100, 114] width 200 height 51
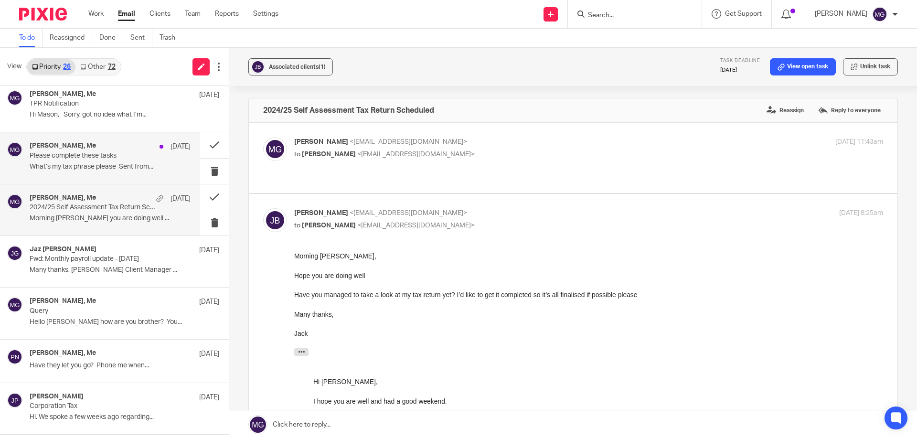
scroll to position [527, 0]
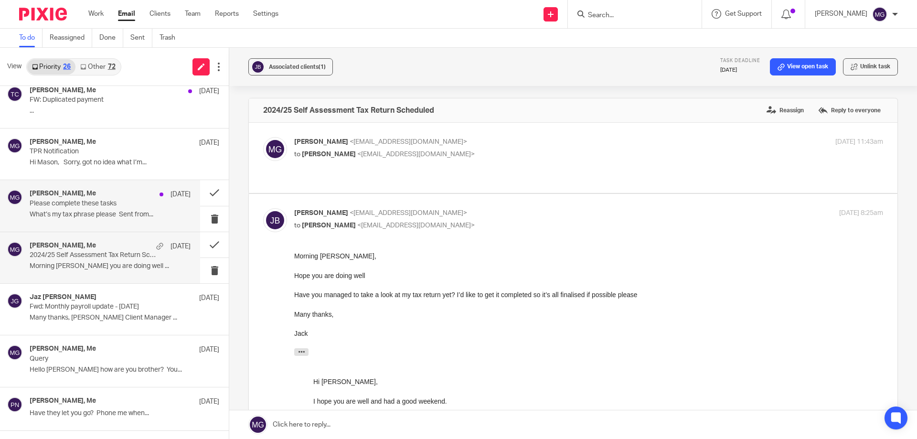
click at [82, 200] on p "Please complete these tasks" at bounding box center [94, 204] width 129 height 8
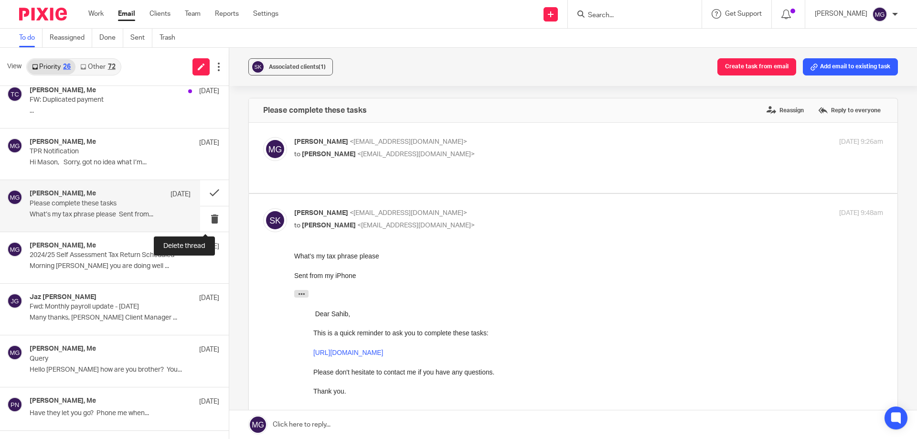
scroll to position [0, 0]
drag, startPoint x: 604, startPoint y: 14, endPoint x: 611, endPoint y: 2, distance: 14.3
click at [604, 14] on input "Search" at bounding box center [630, 15] width 86 height 9
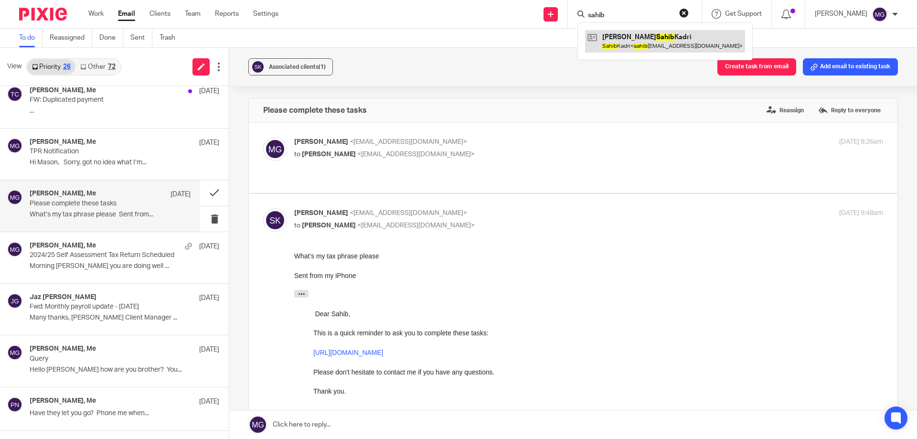
type input "sahib"
click at [338, 420] on link at bounding box center [573, 424] width 688 height 29
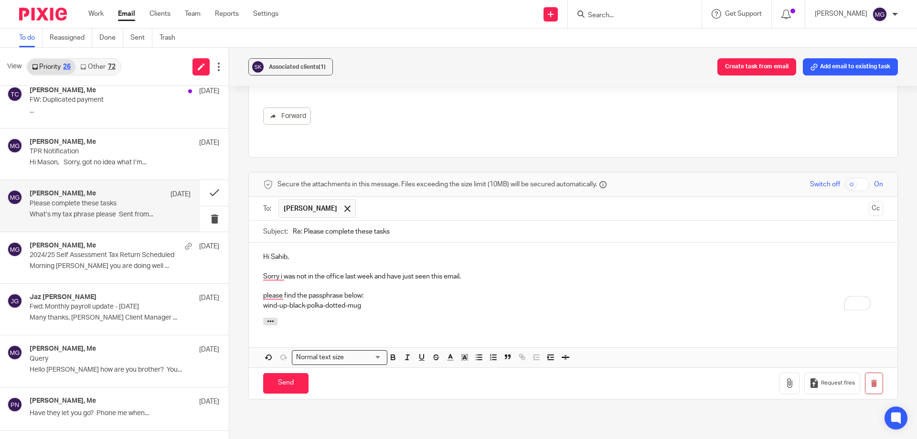
click at [384, 291] on p "please find the passphrase below:" at bounding box center [573, 296] width 620 height 10
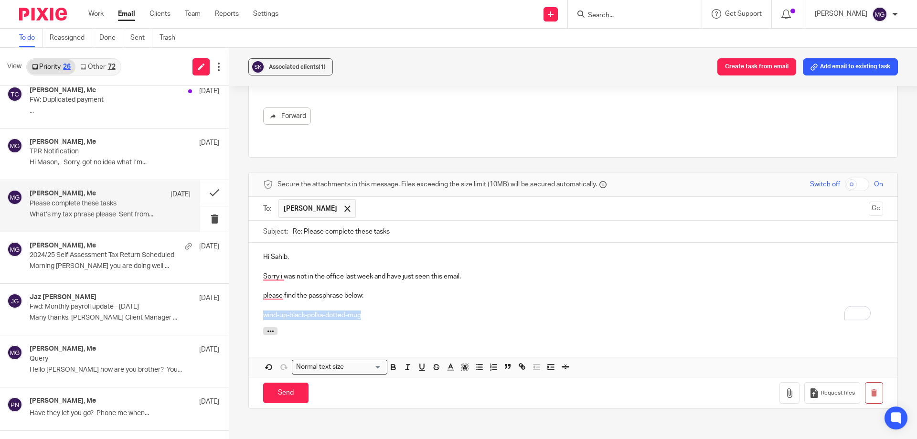
drag, startPoint x: 372, startPoint y: 303, endPoint x: 255, endPoint y: 303, distance: 116.6
click at [255, 303] on div "Hi [PERSON_NAME], Sorry i was not in the office last week and have just seen th…" at bounding box center [573, 285] width 649 height 85
click at [451, 363] on icon "button" at bounding box center [450, 367] width 9 height 9
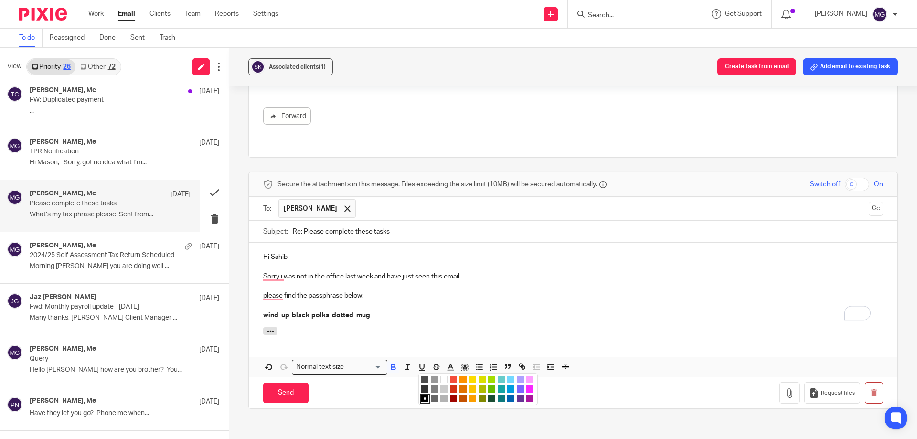
click at [507, 395] on li "color:#0062B1" at bounding box center [510, 398] width 7 height 7
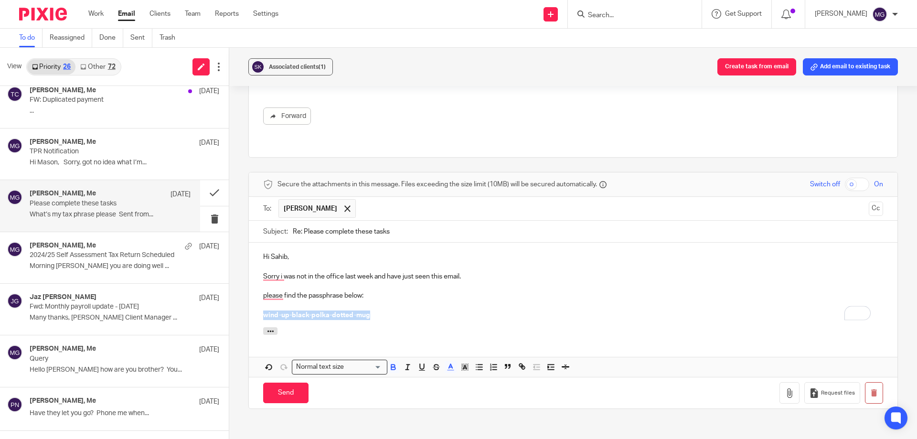
click at [410, 315] on div "Hi [PERSON_NAME], Sorry i was not in the office last week and have just seen th…" at bounding box center [573, 285] width 649 height 85
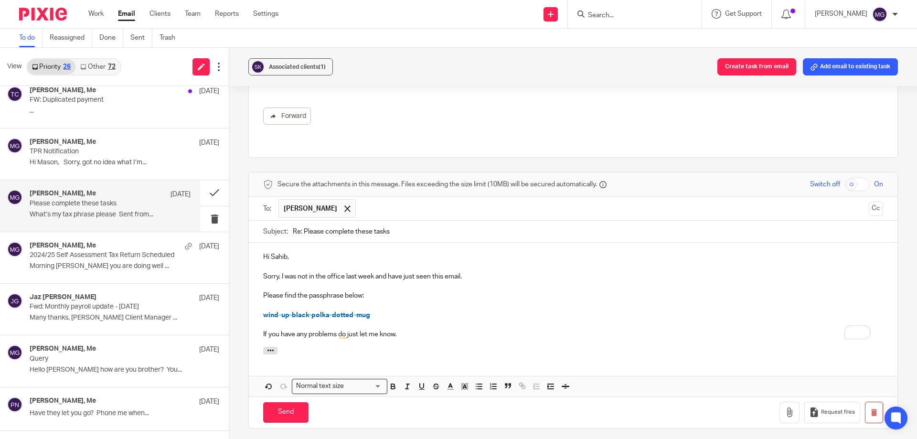
click at [414, 330] on p "If you have any problems do just let me know." at bounding box center [573, 335] width 620 height 10
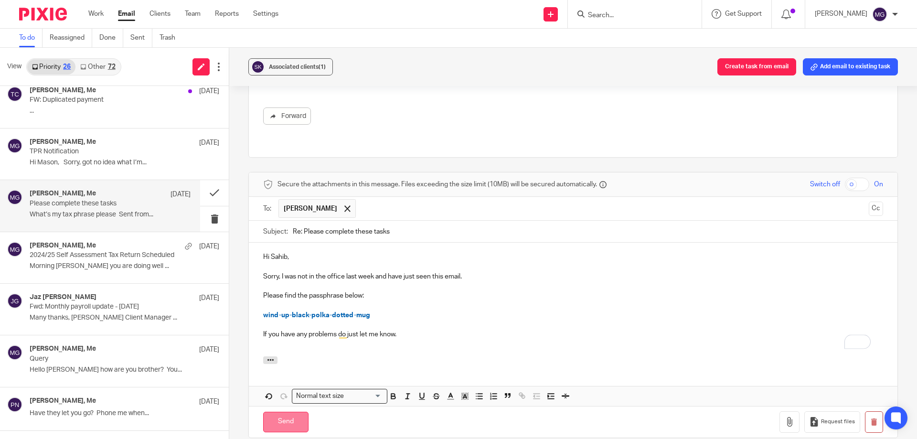
click at [298, 412] on input "Send" at bounding box center [285, 422] width 45 height 21
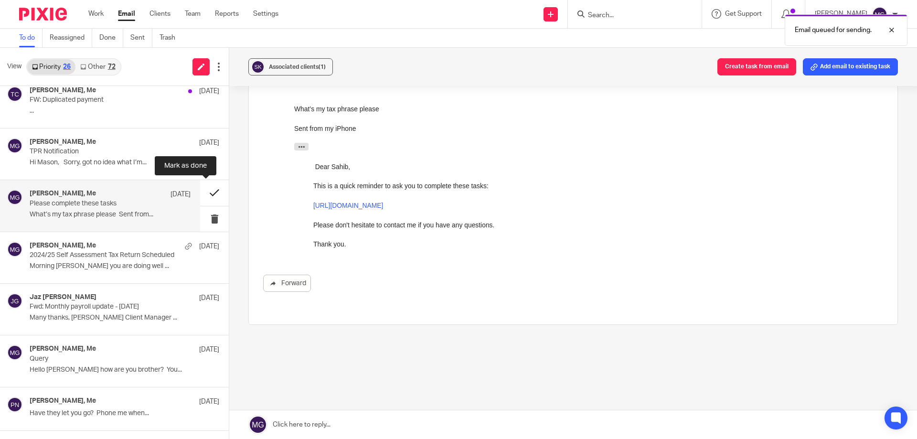
click at [200, 192] on button at bounding box center [214, 192] width 29 height 25
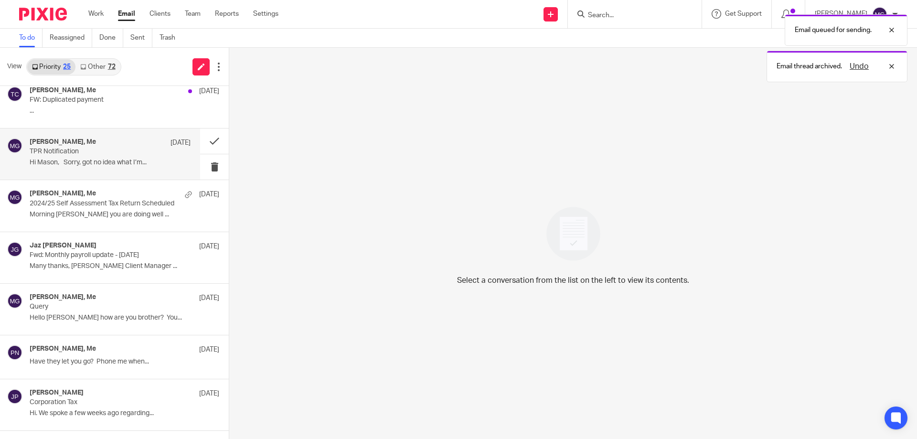
click at [67, 161] on p "﻿Hi [PERSON_NAME], Sorry, got no idea what I’m..." at bounding box center [110, 163] width 161 height 8
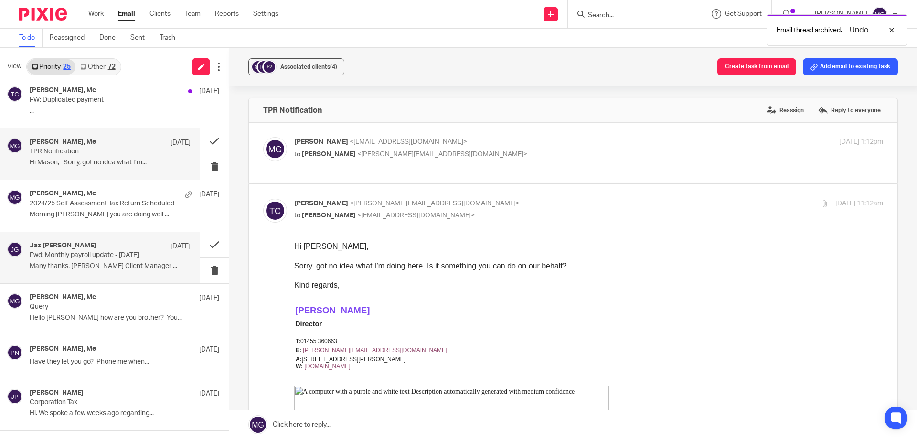
scroll to position [479, 0]
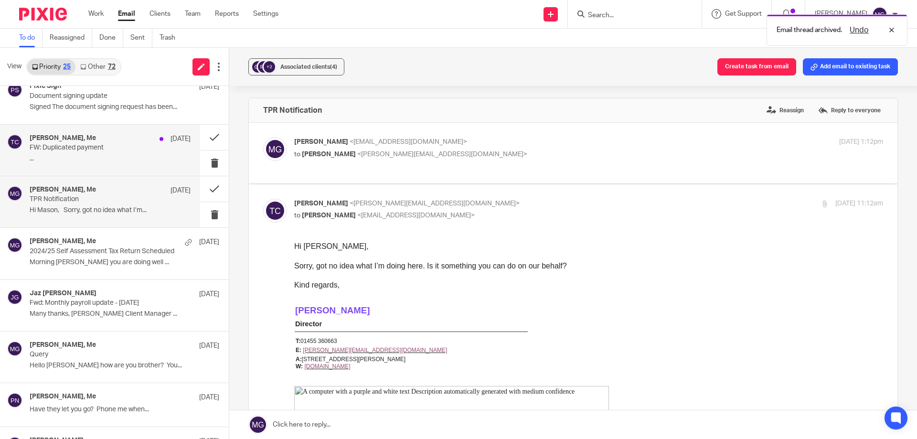
click at [91, 157] on p "..." at bounding box center [110, 159] width 161 height 8
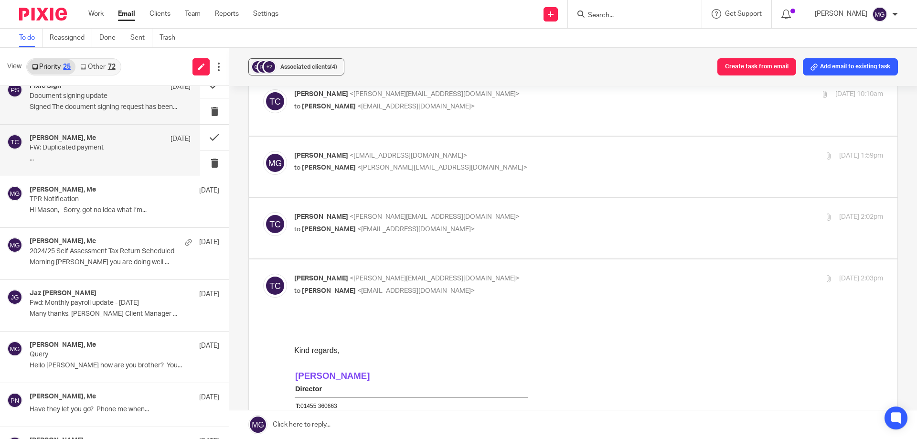
scroll to position [431, 0]
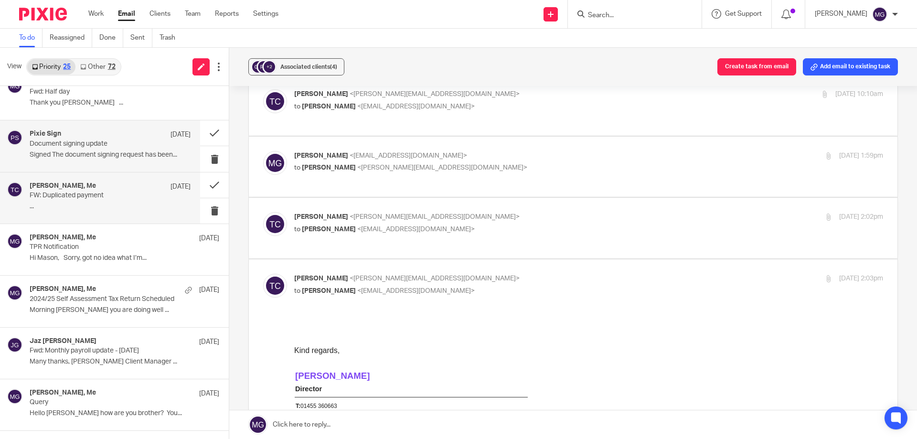
click at [98, 156] on p "Signed The document signing request has been..." at bounding box center [110, 155] width 161 height 8
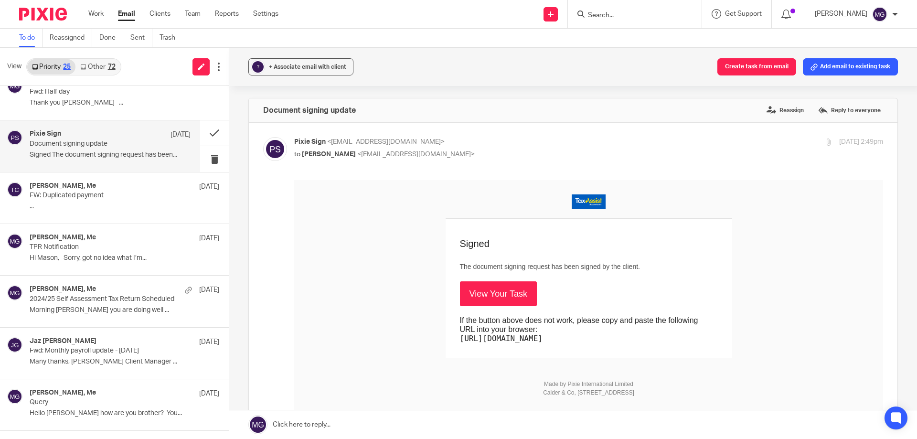
scroll to position [0, 0]
click at [479, 291] on link "View Your Task" at bounding box center [498, 293] width 77 height 25
click at [203, 135] on button at bounding box center [214, 132] width 29 height 25
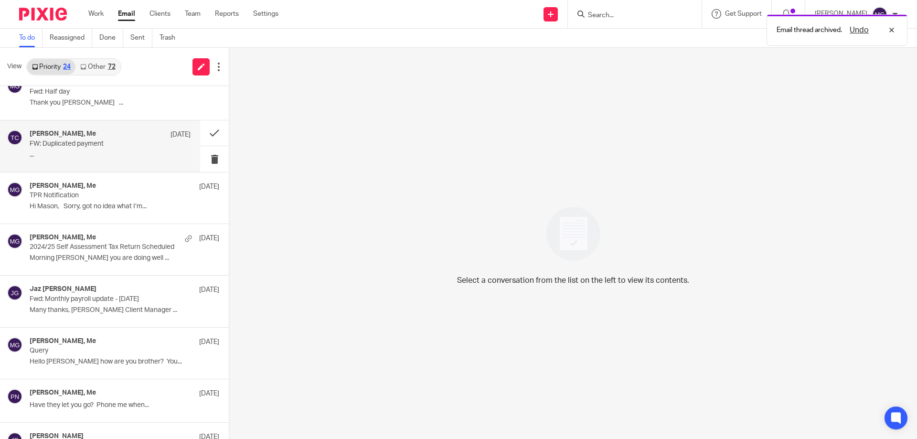
scroll to position [384, 0]
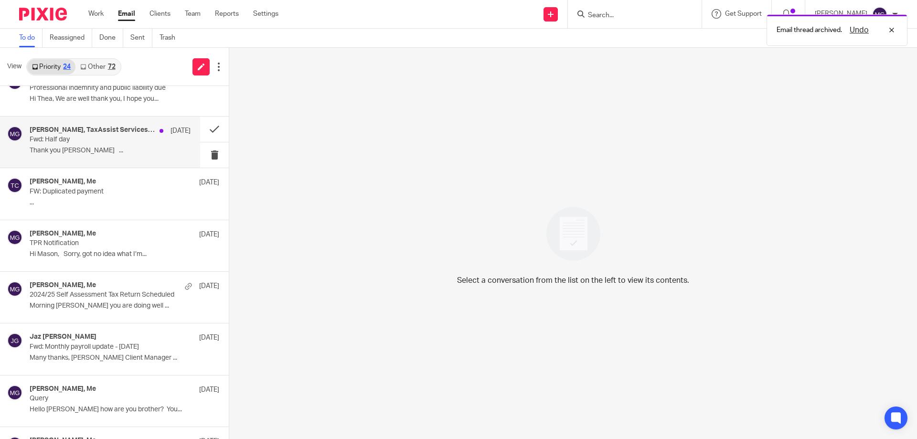
click at [93, 149] on p "Thank you [PERSON_NAME] ..." at bounding box center [110, 151] width 161 height 8
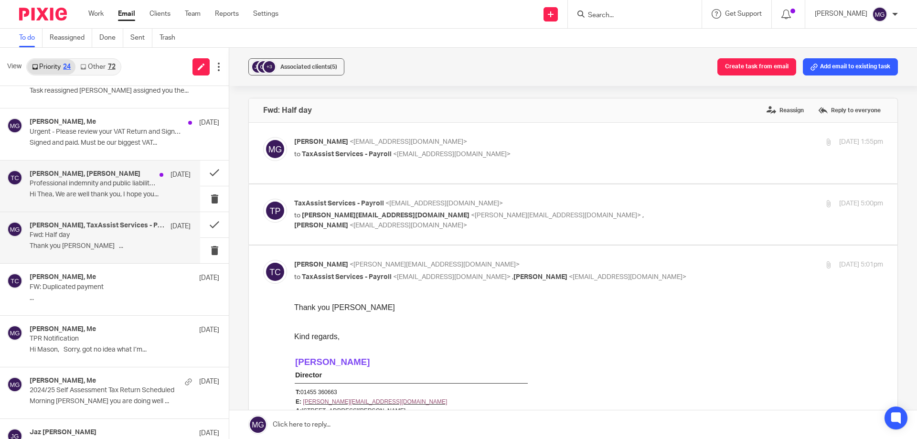
scroll to position [240, 0]
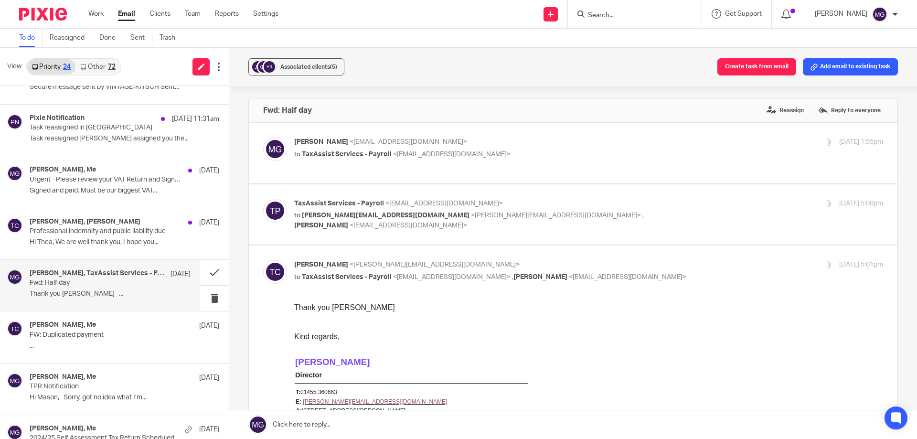
click at [348, 216] on span "[PERSON_NAME][EMAIL_ADDRESS][DOMAIN_NAME]" at bounding box center [386, 215] width 168 height 7
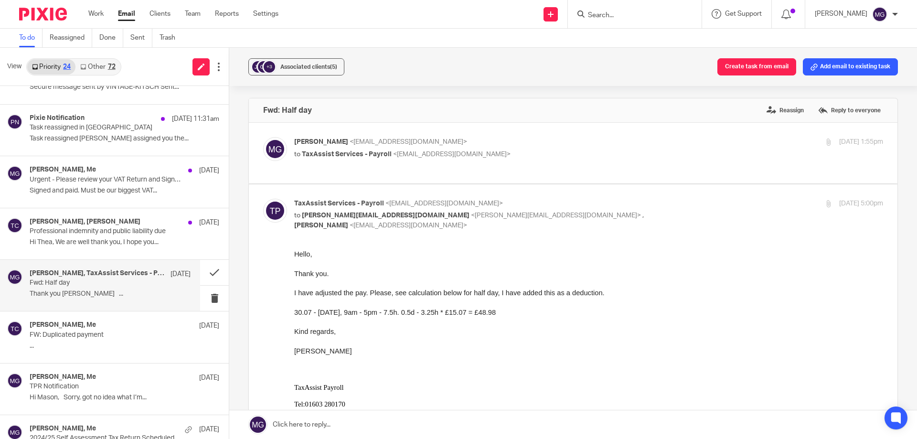
scroll to position [0, 0]
click at [451, 199] on p "TaxAssist Services - Payroll <[EMAIL_ADDRESS][DOMAIN_NAME]>" at bounding box center [490, 204] width 393 height 10
checkbox input "false"
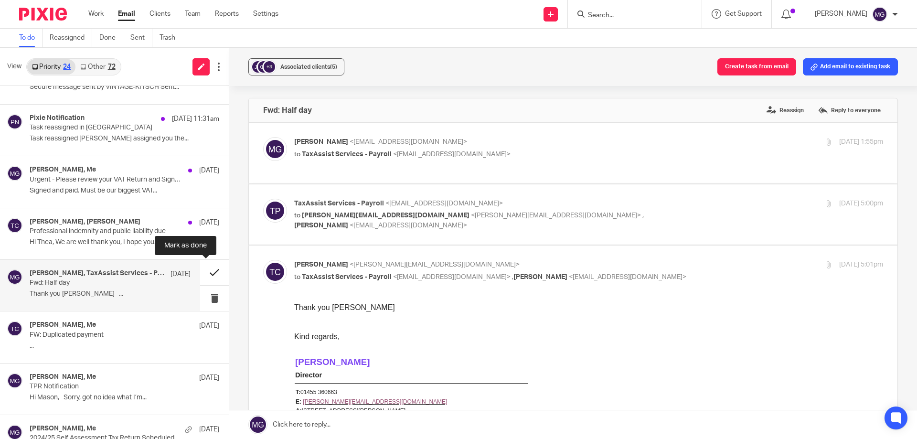
click at [205, 276] on button at bounding box center [214, 272] width 29 height 25
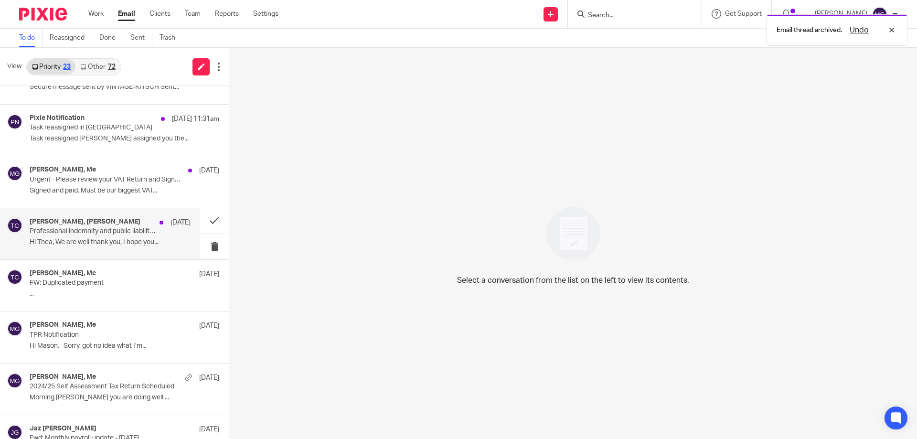
click at [94, 252] on div "Jaz [PERSON_NAME], [PERSON_NAME] [DATE] Professional indemnity and public liabi…" at bounding box center [100, 233] width 200 height 51
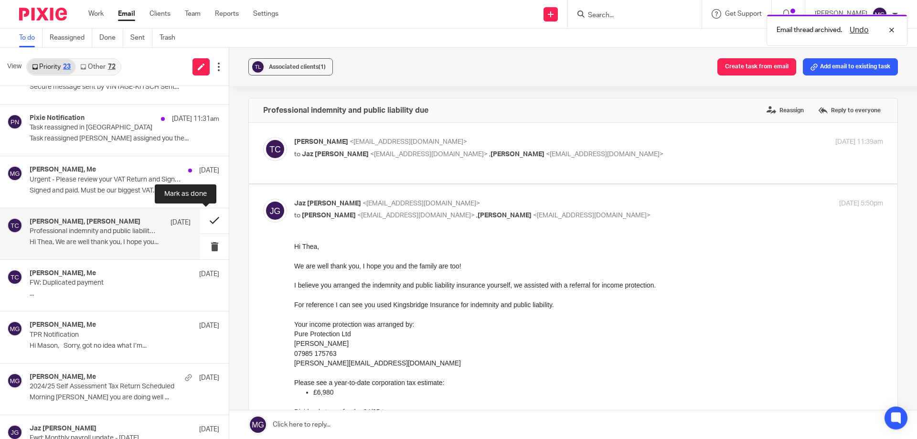
click at [205, 222] on button at bounding box center [214, 220] width 29 height 25
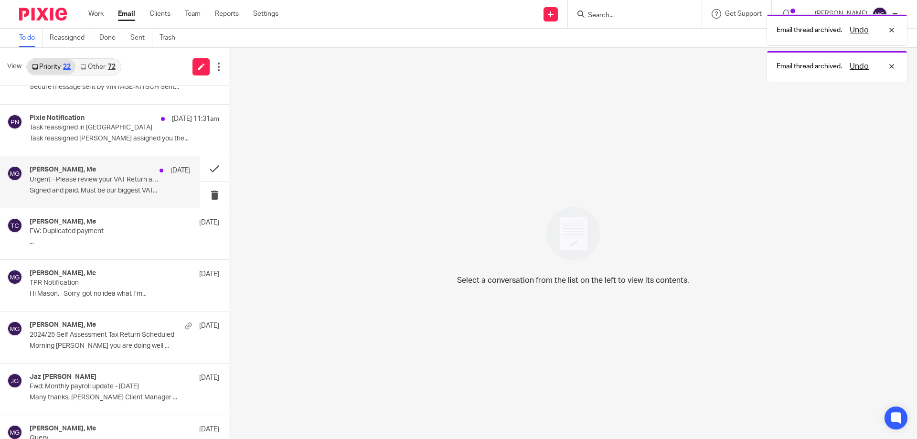
click at [71, 193] on p "﻿Signed and paid. Must be our biggest VAT..." at bounding box center [110, 191] width 161 height 8
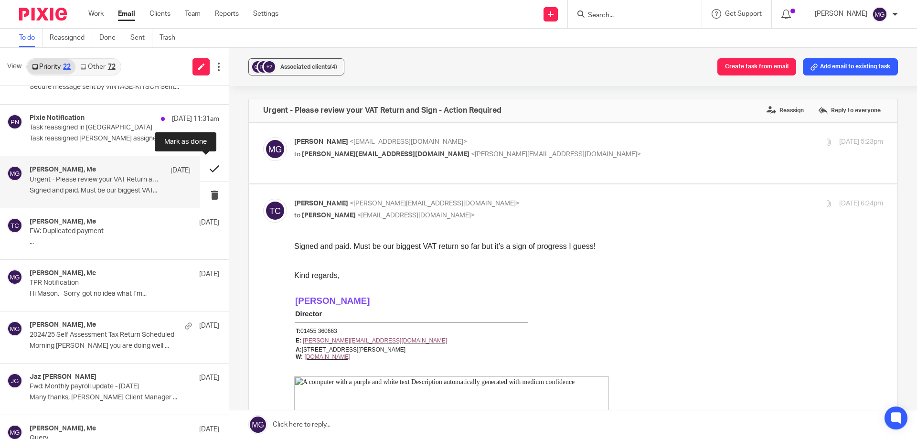
click at [215, 173] on button at bounding box center [214, 168] width 29 height 25
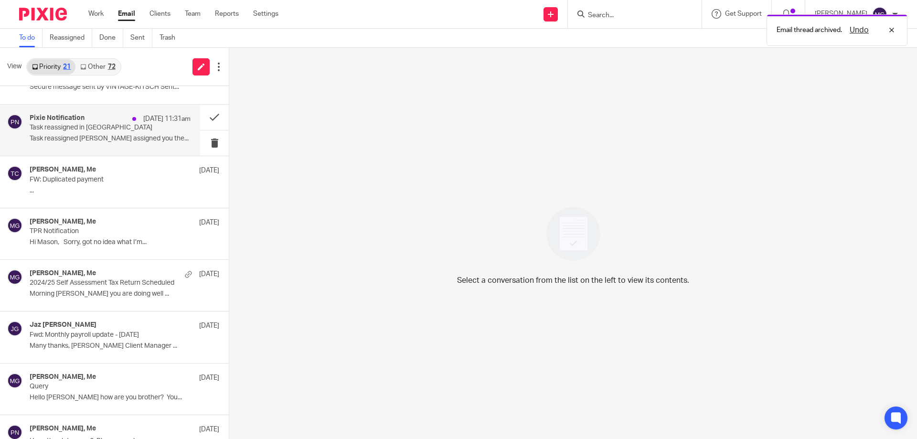
scroll to position [193, 0]
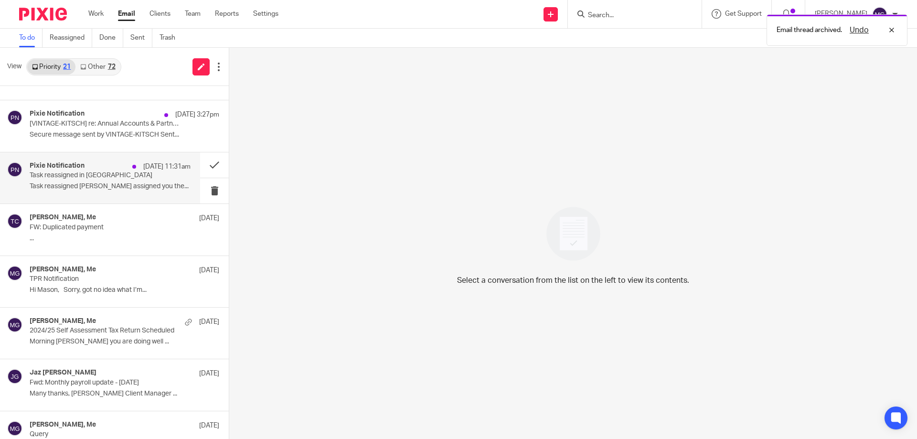
click at [103, 169] on div "Pixie Notification [DATE] 11:31am" at bounding box center [110, 167] width 161 height 10
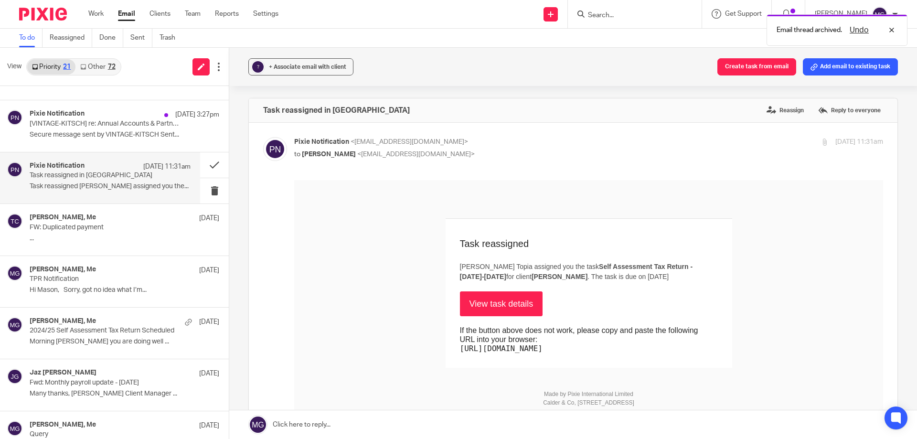
scroll to position [0, 0]
click at [209, 171] on button at bounding box center [214, 164] width 29 height 25
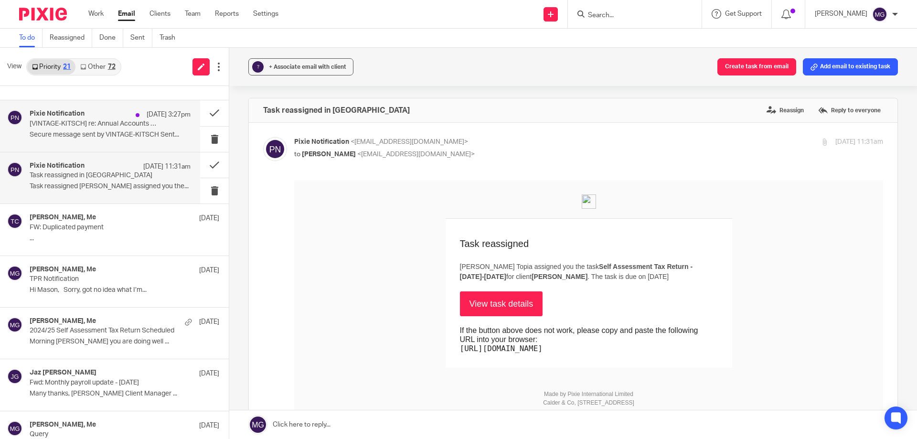
scroll to position [145, 0]
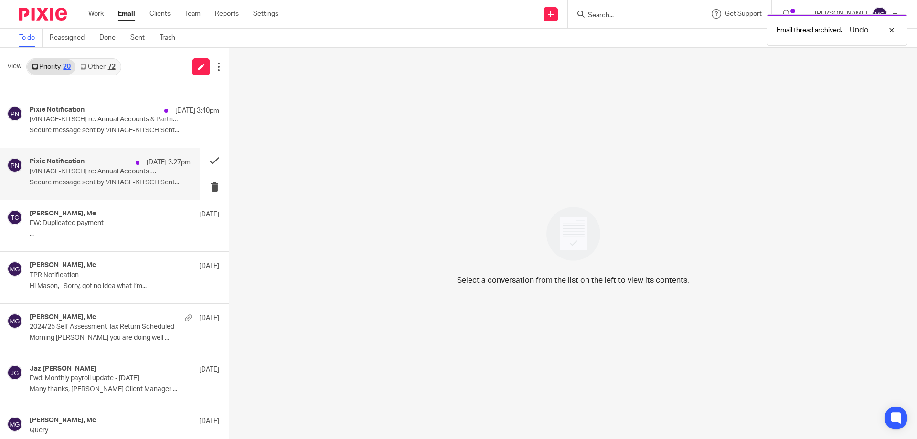
click at [150, 186] on p "Secure message sent by VINTAGE-KITSCH Sent..." at bounding box center [110, 183] width 161 height 8
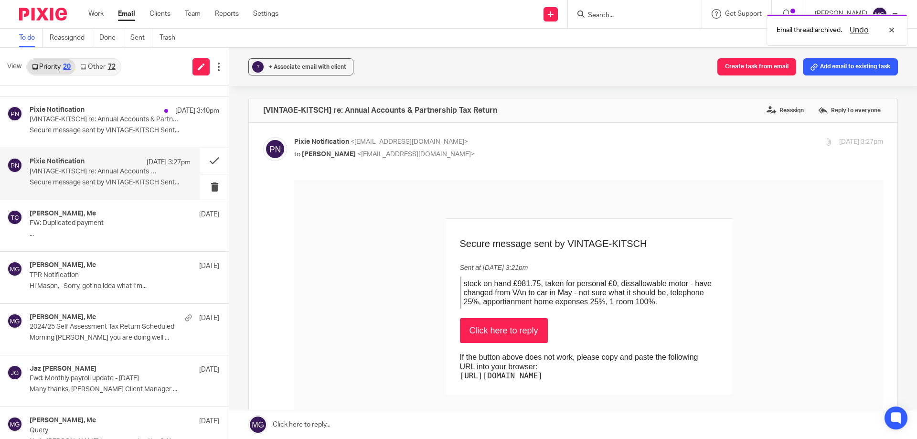
scroll to position [0, 0]
click at [204, 162] on button at bounding box center [214, 160] width 29 height 25
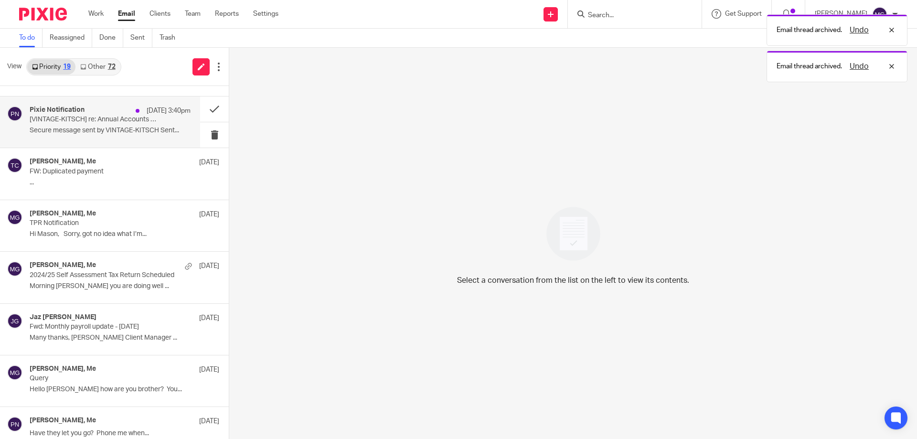
click at [95, 125] on div "Pixie Notification [DATE] 3:40pm [VINTAGE-KITSCH] re: Annual Accounts & Partner…" at bounding box center [110, 122] width 161 height 32
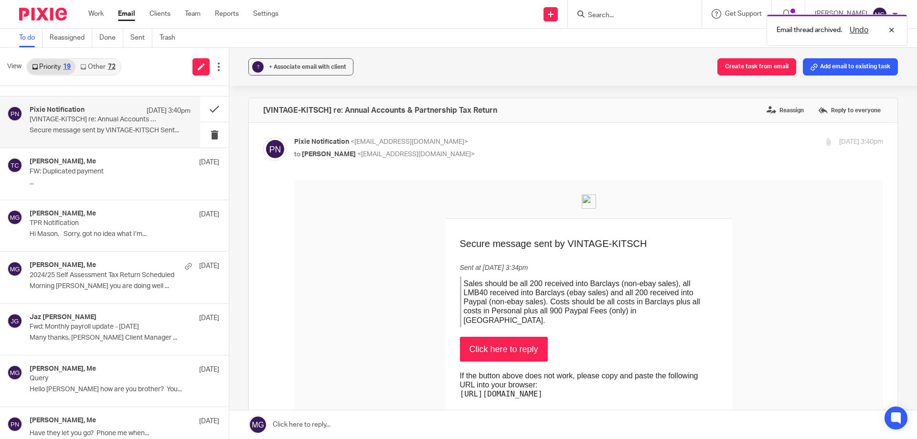
scroll to position [97, 0]
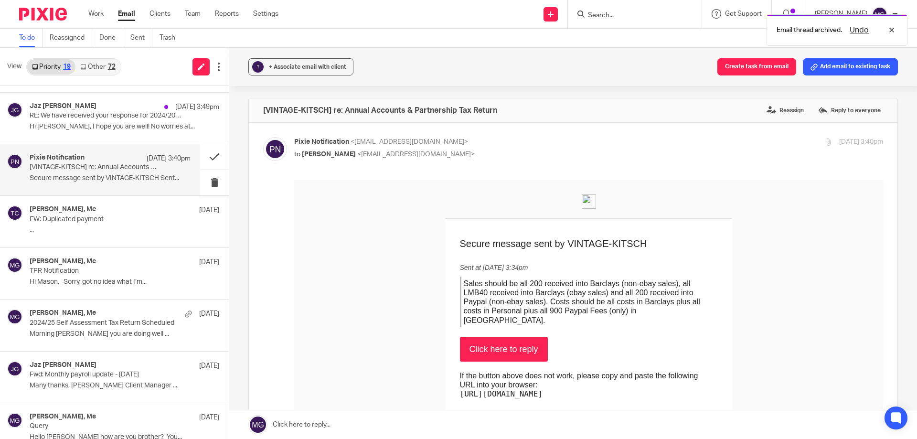
click at [500, 343] on link "Click here to reply" at bounding box center [504, 349] width 88 height 25
click at [209, 167] on button at bounding box center [214, 156] width 29 height 25
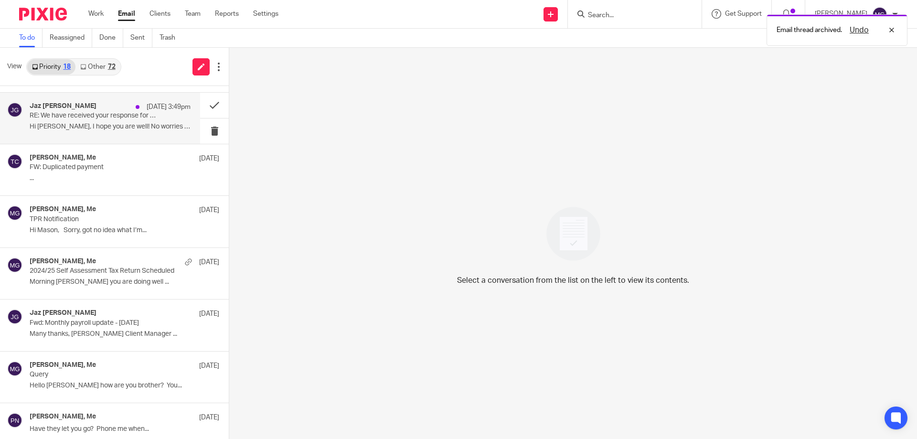
click at [102, 120] on p "RE: We have received your response for 2024/2025 Self Assessment Tax Return Que…" at bounding box center [94, 116] width 129 height 8
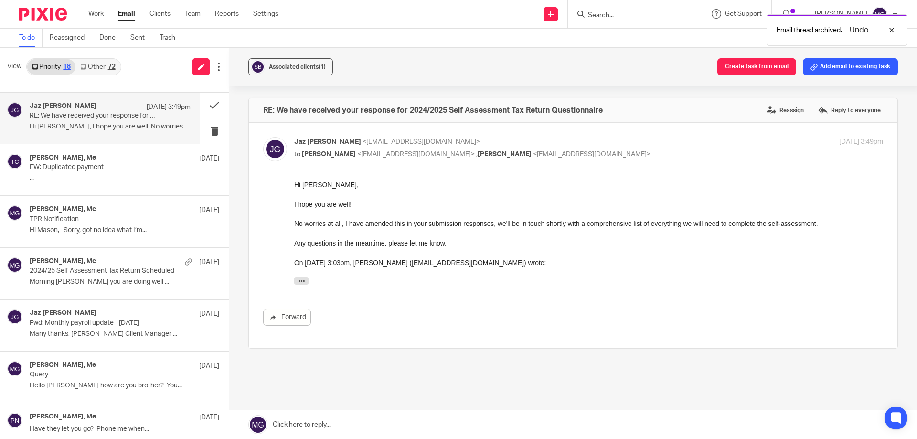
scroll to position [0, 0]
click at [298, 278] on icon "button" at bounding box center [301, 281] width 7 height 7
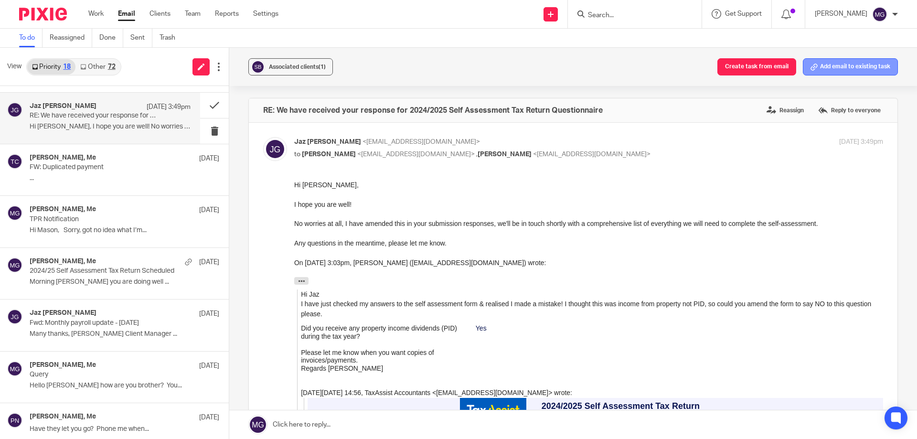
click at [811, 67] on button "Add email to existing task" at bounding box center [850, 66] width 95 height 17
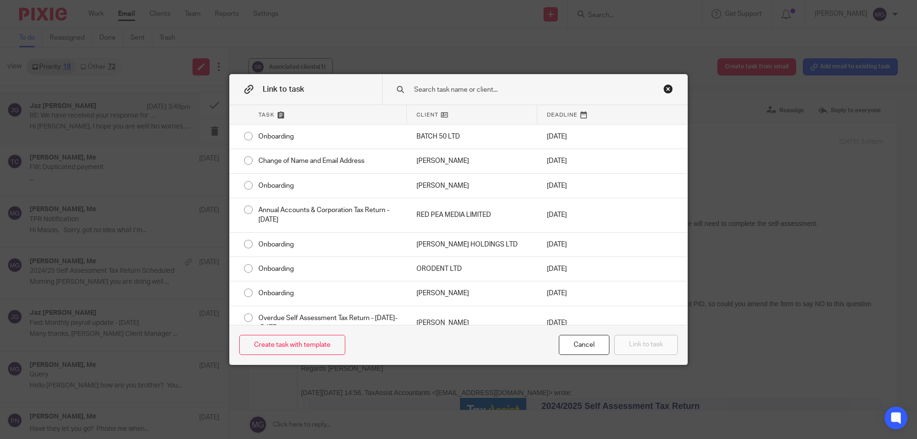
click at [500, 85] on input "text" at bounding box center [528, 90] width 230 height 11
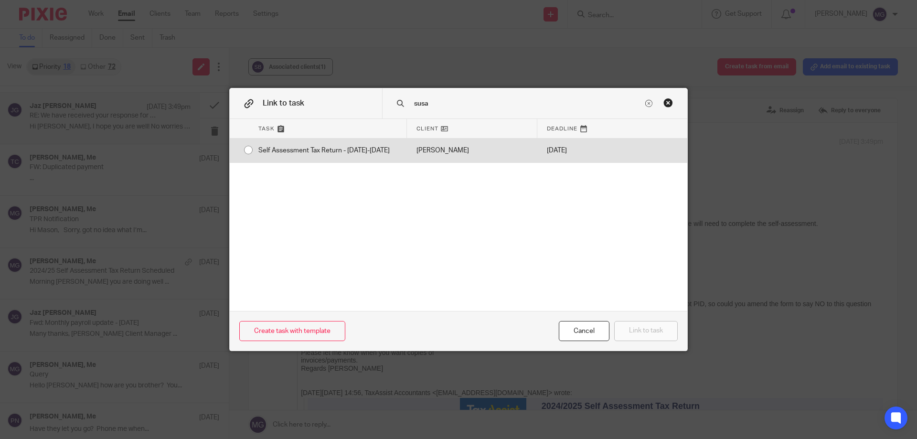
type input "susa"
click at [459, 142] on div "[PERSON_NAME]" at bounding box center [472, 151] width 130 height 24
radio input "true"
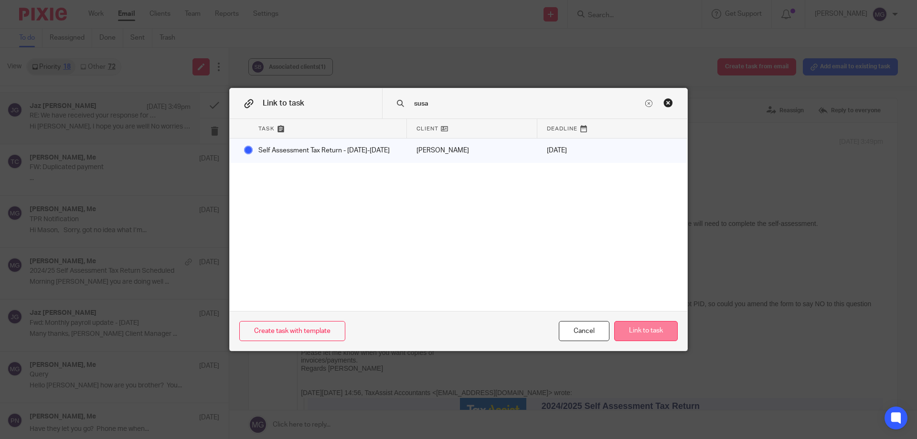
click at [637, 327] on button "Link to task" at bounding box center [646, 331] width 64 height 21
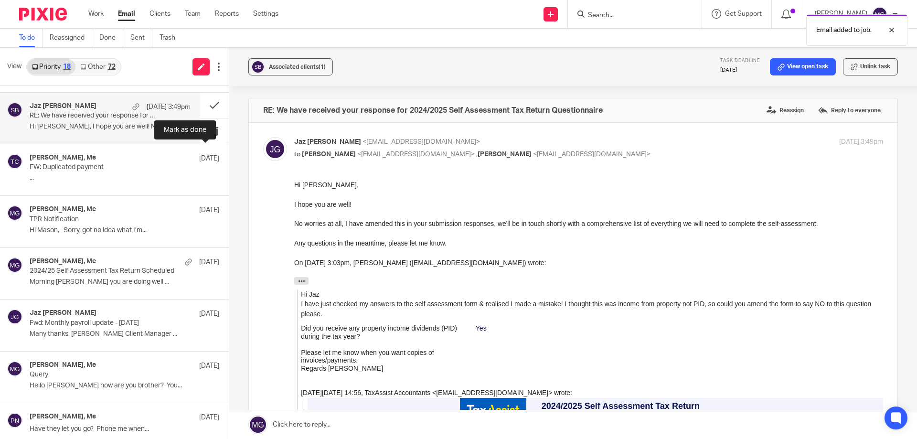
scroll to position [49, 0]
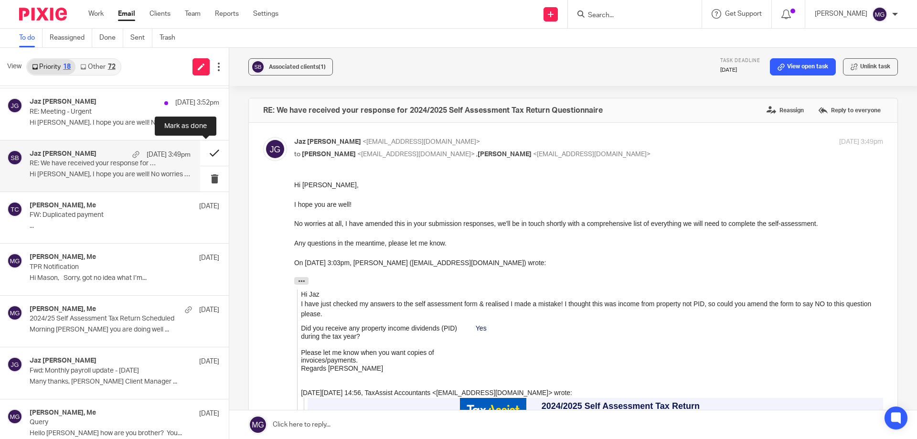
click at [205, 154] on button at bounding box center [214, 152] width 29 height 25
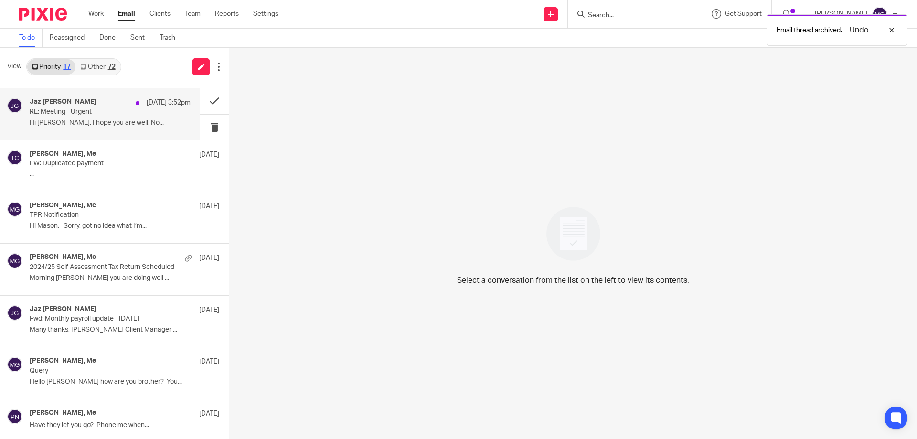
click at [115, 131] on div "Jaz [PERSON_NAME] [DATE] 3:52pm RE: Meeting - Urgent Hi [PERSON_NAME]. I hope y…" at bounding box center [100, 113] width 200 height 51
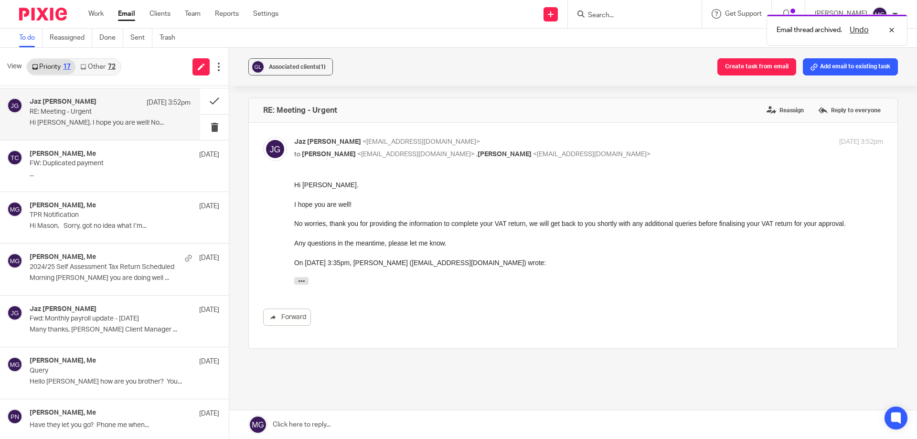
scroll to position [0, 0]
click at [300, 281] on icon "button" at bounding box center [301, 281] width 7 height 7
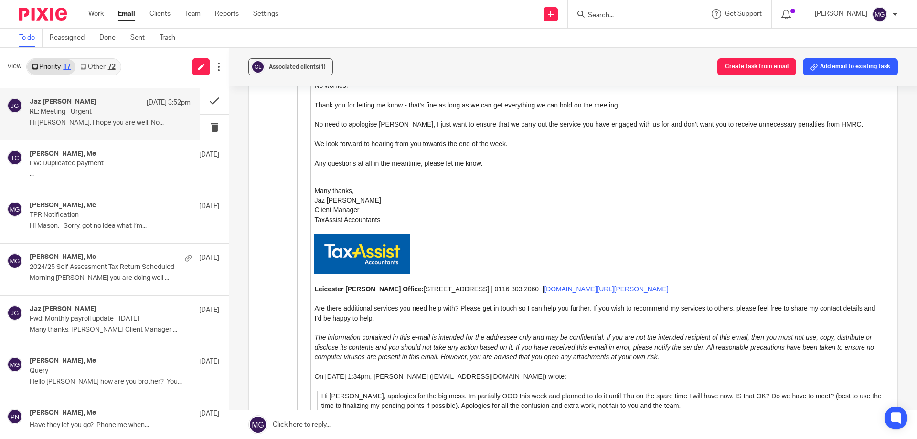
scroll to position [191, 0]
